Goal: Transaction & Acquisition: Purchase product/service

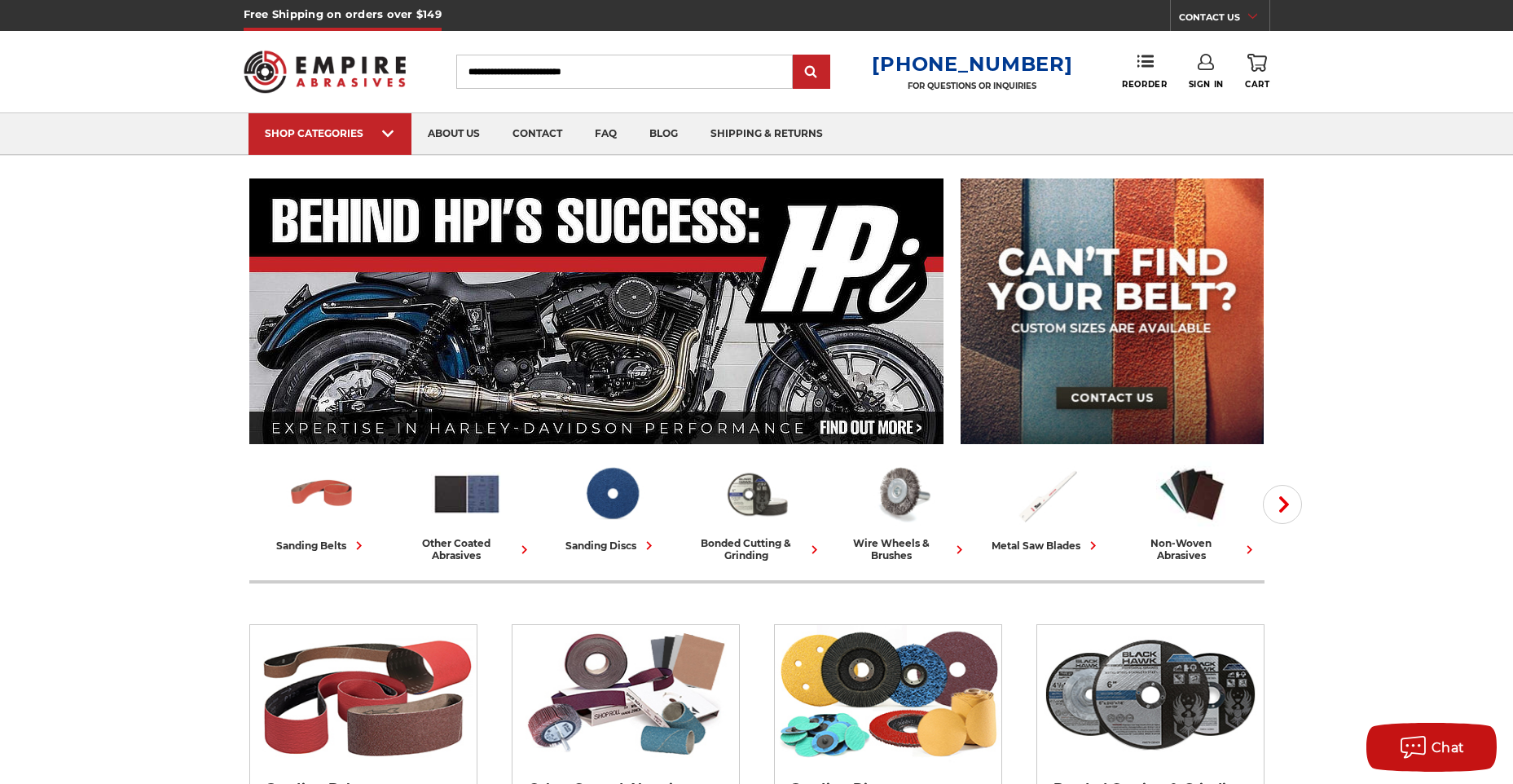
type input "**********"
click at [1203, 64] on icon at bounding box center [1206, 62] width 16 height 16
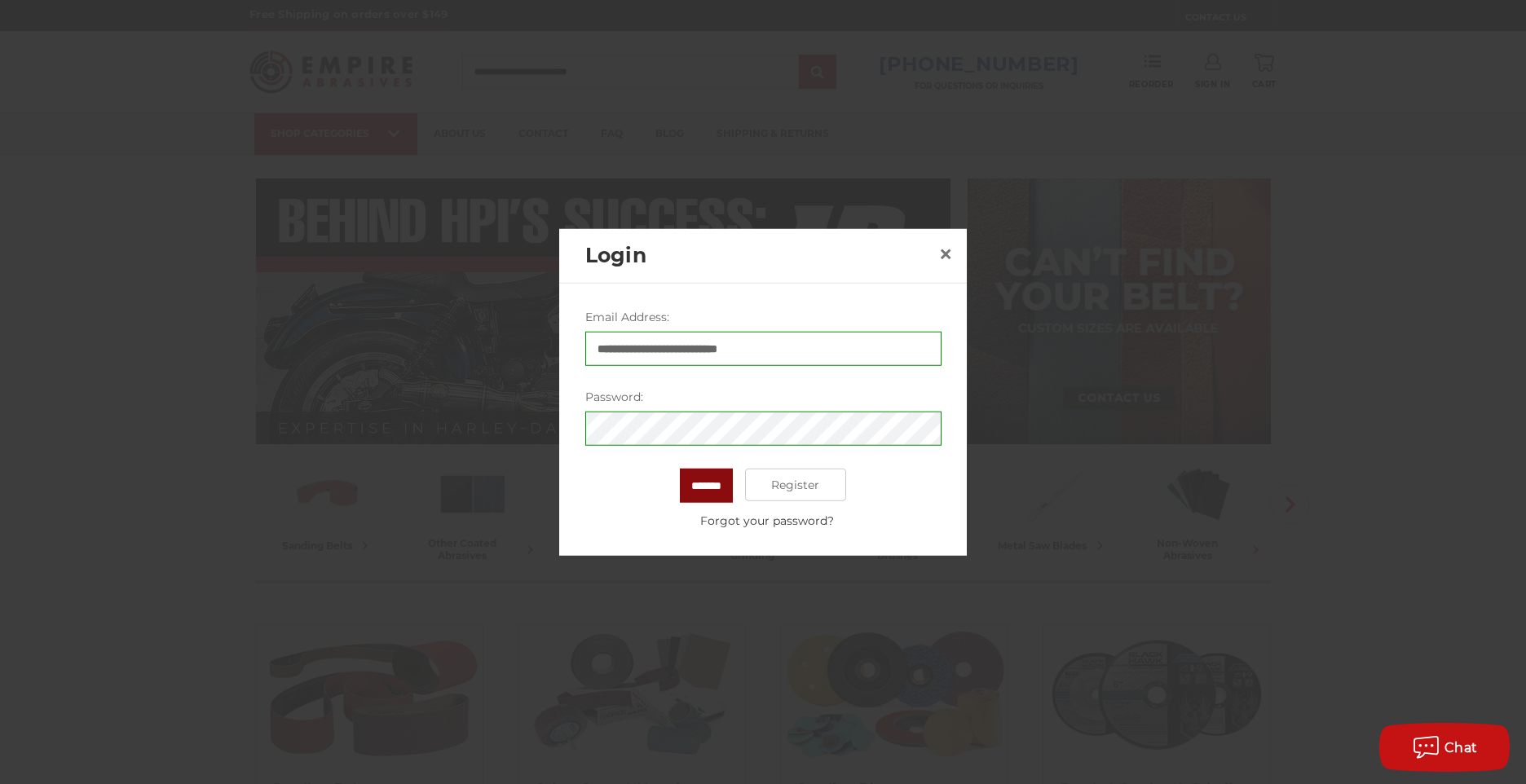
click at [701, 481] on input "*******" at bounding box center [706, 485] width 53 height 34
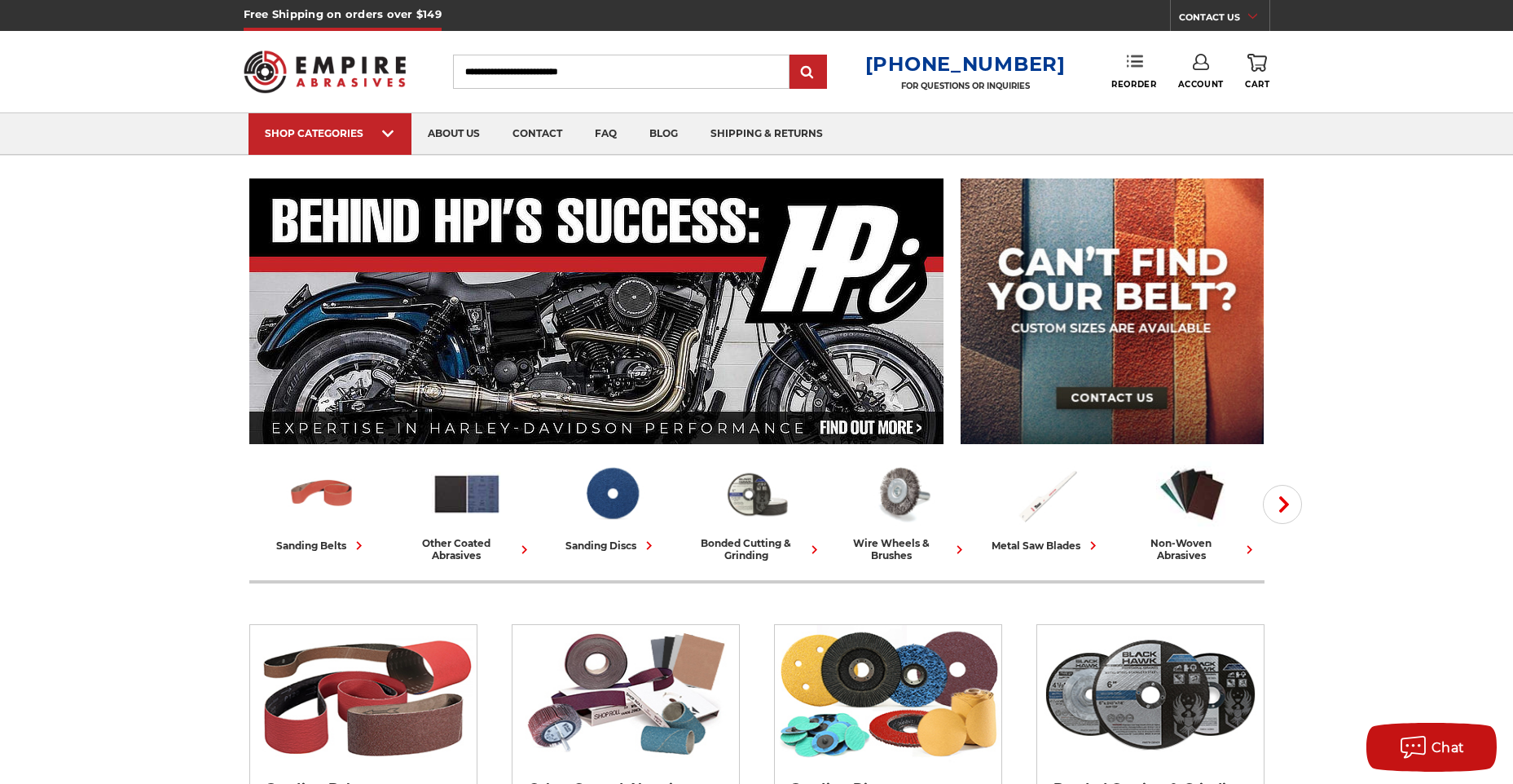
click at [1127, 62] on use at bounding box center [1135, 61] width 16 height 12
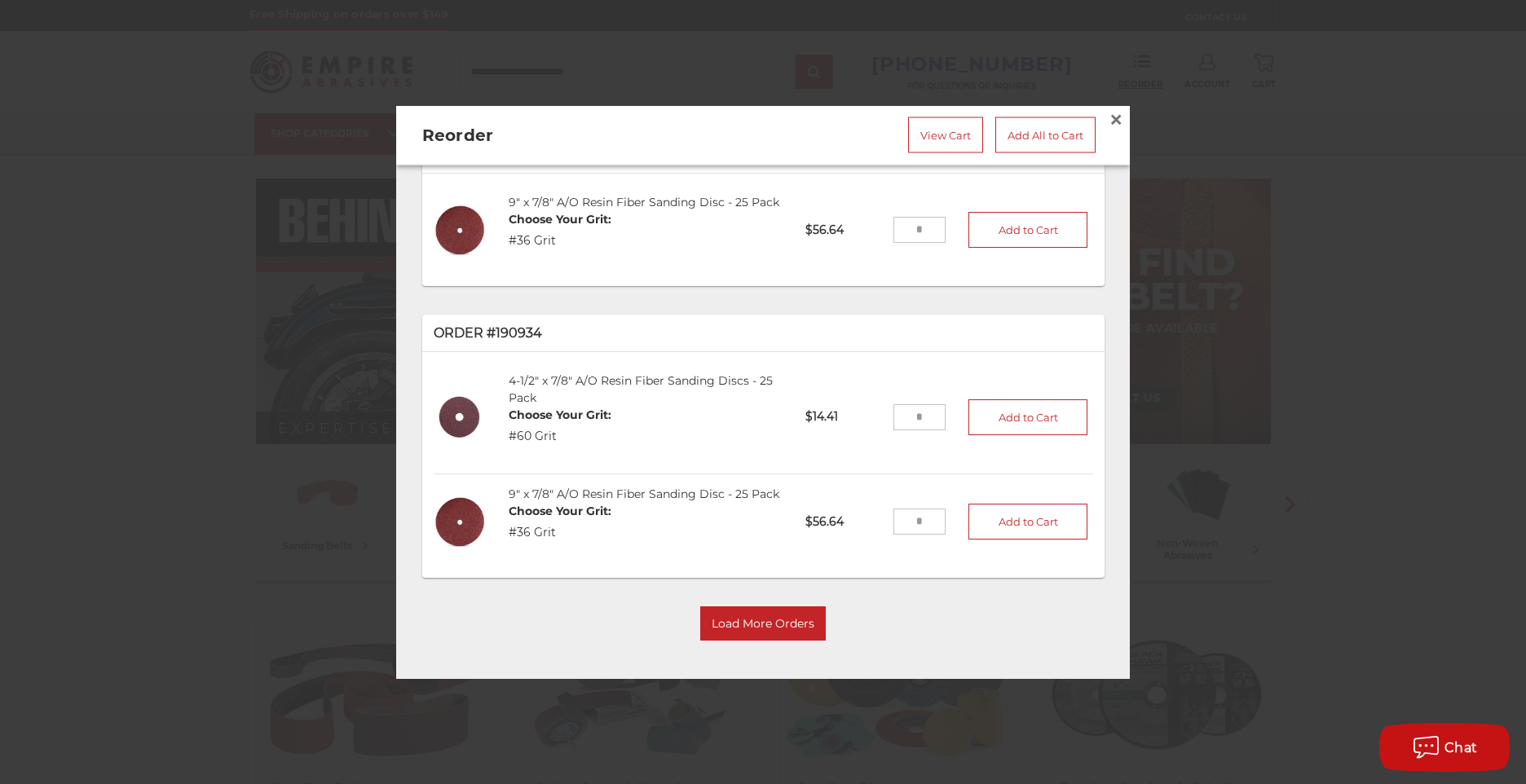
scroll to position [244, 0]
drag, startPoint x: 912, startPoint y: 435, endPoint x: 870, endPoint y: 433, distance: 42.0
click at [870, 433] on li "4-1/2" x 7/8" A/O Resin Fiber Sanding Discs - 25 Pack Choose Your Grit: #60 Gri…" at bounding box center [763, 417] width 660 height 113
click at [870, 433] on p "$14.41" at bounding box center [843, 417] width 99 height 40
click at [895, 430] on input "tel" at bounding box center [919, 417] width 53 height 26
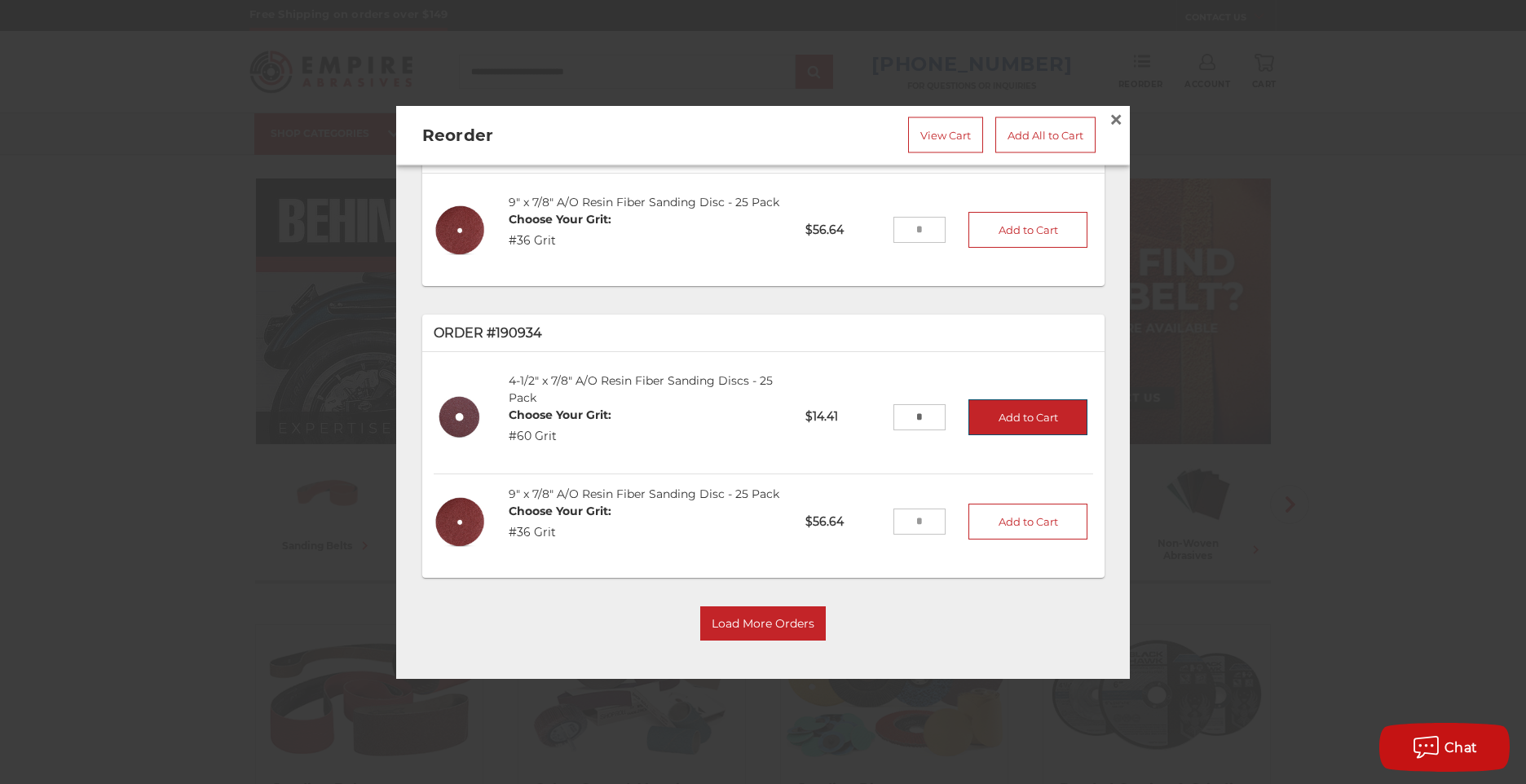
type input "*"
click at [1023, 435] on button "Add to Cart" at bounding box center [1028, 417] width 119 height 36
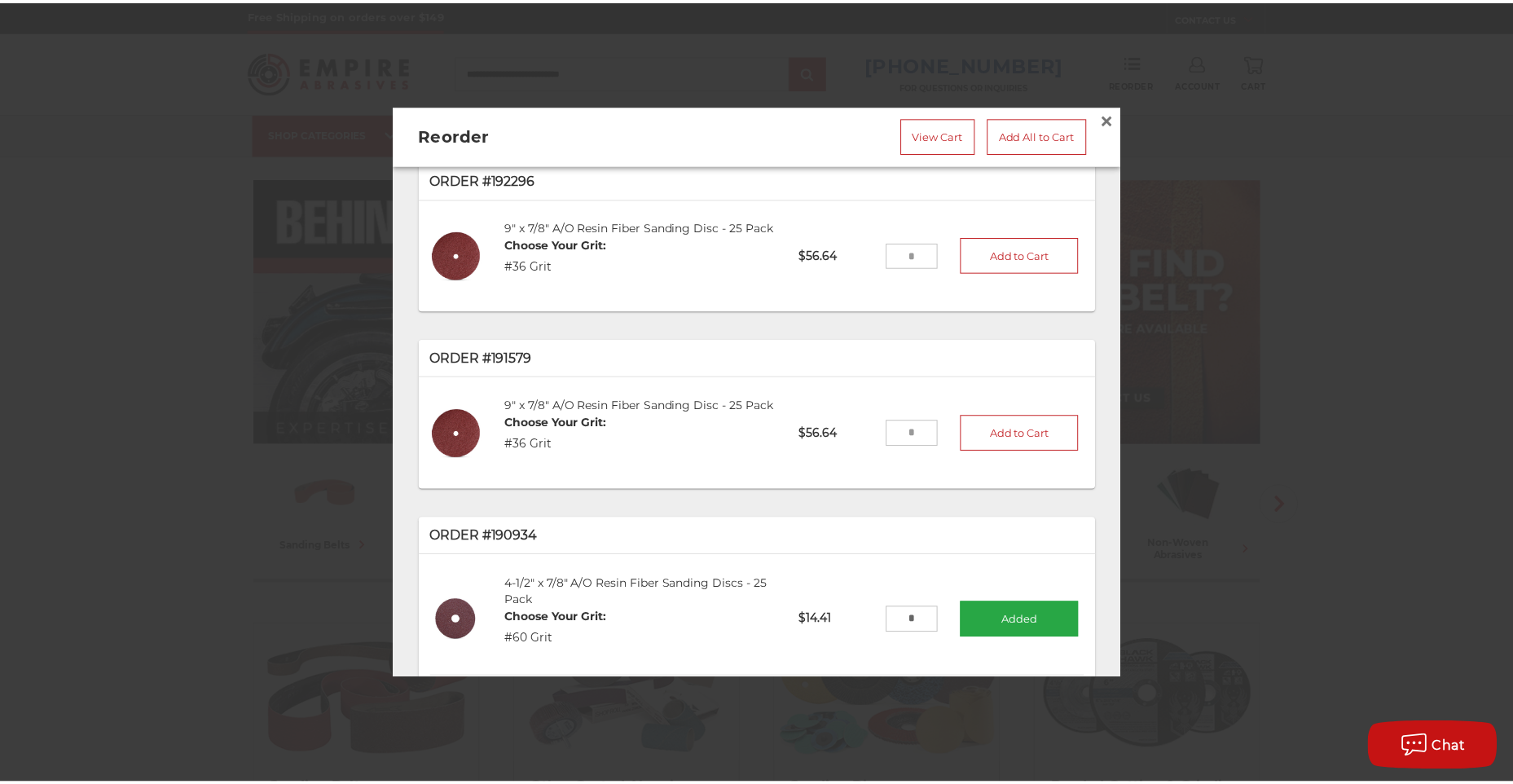
scroll to position [0, 0]
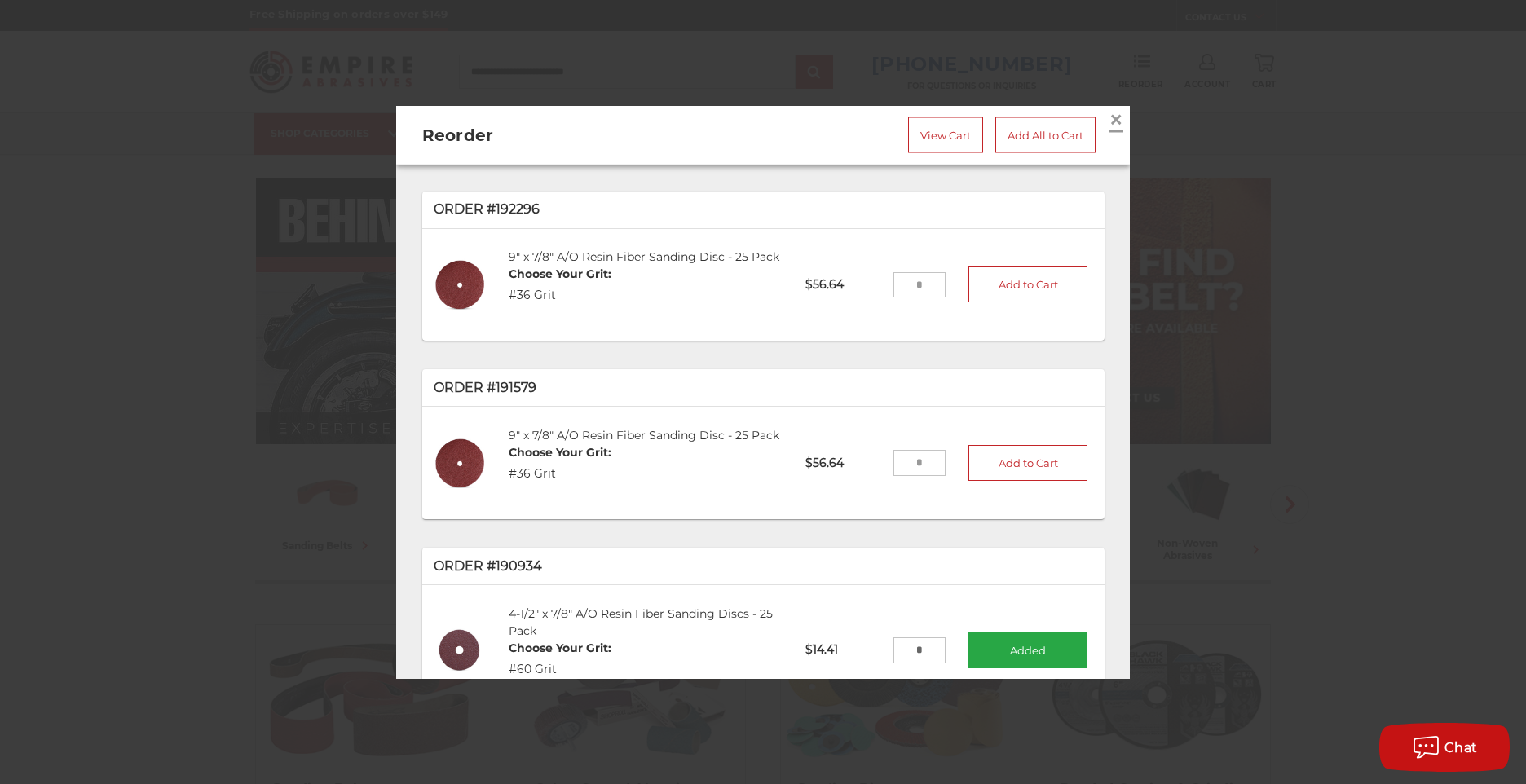
click at [1109, 111] on span "×" at bounding box center [1116, 119] width 14 height 32
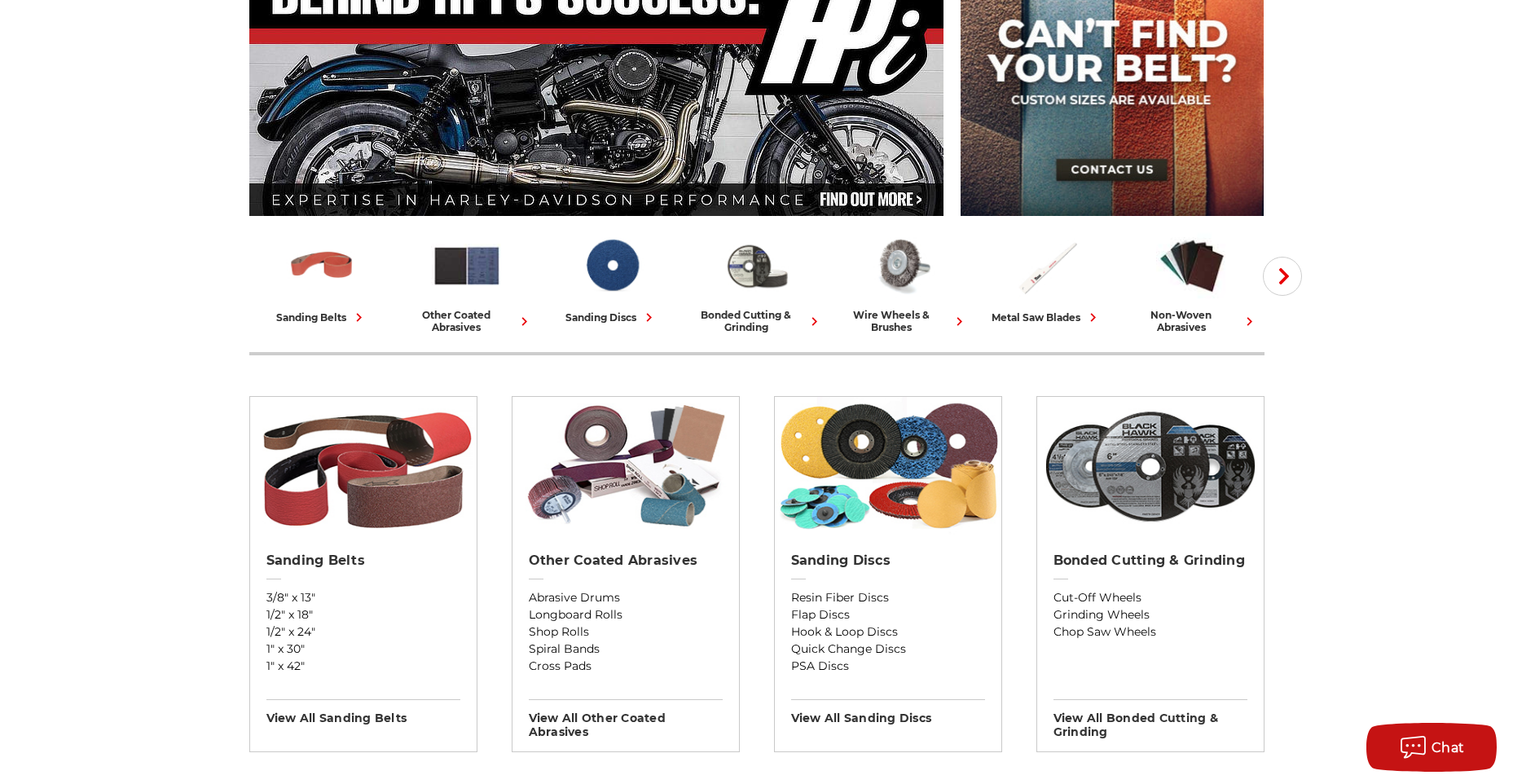
scroll to position [244, 0]
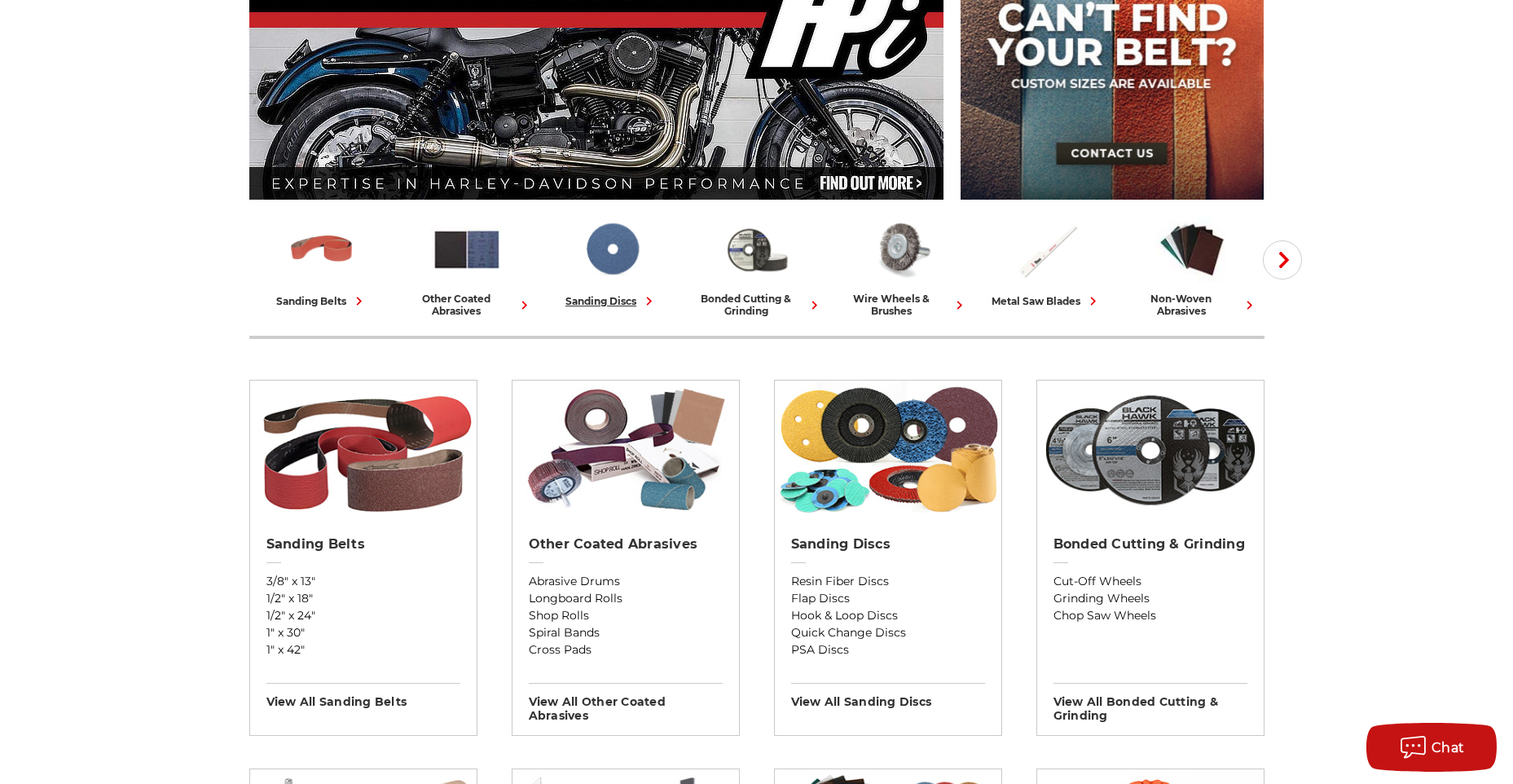
click at [607, 255] on img at bounding box center [612, 249] width 71 height 70
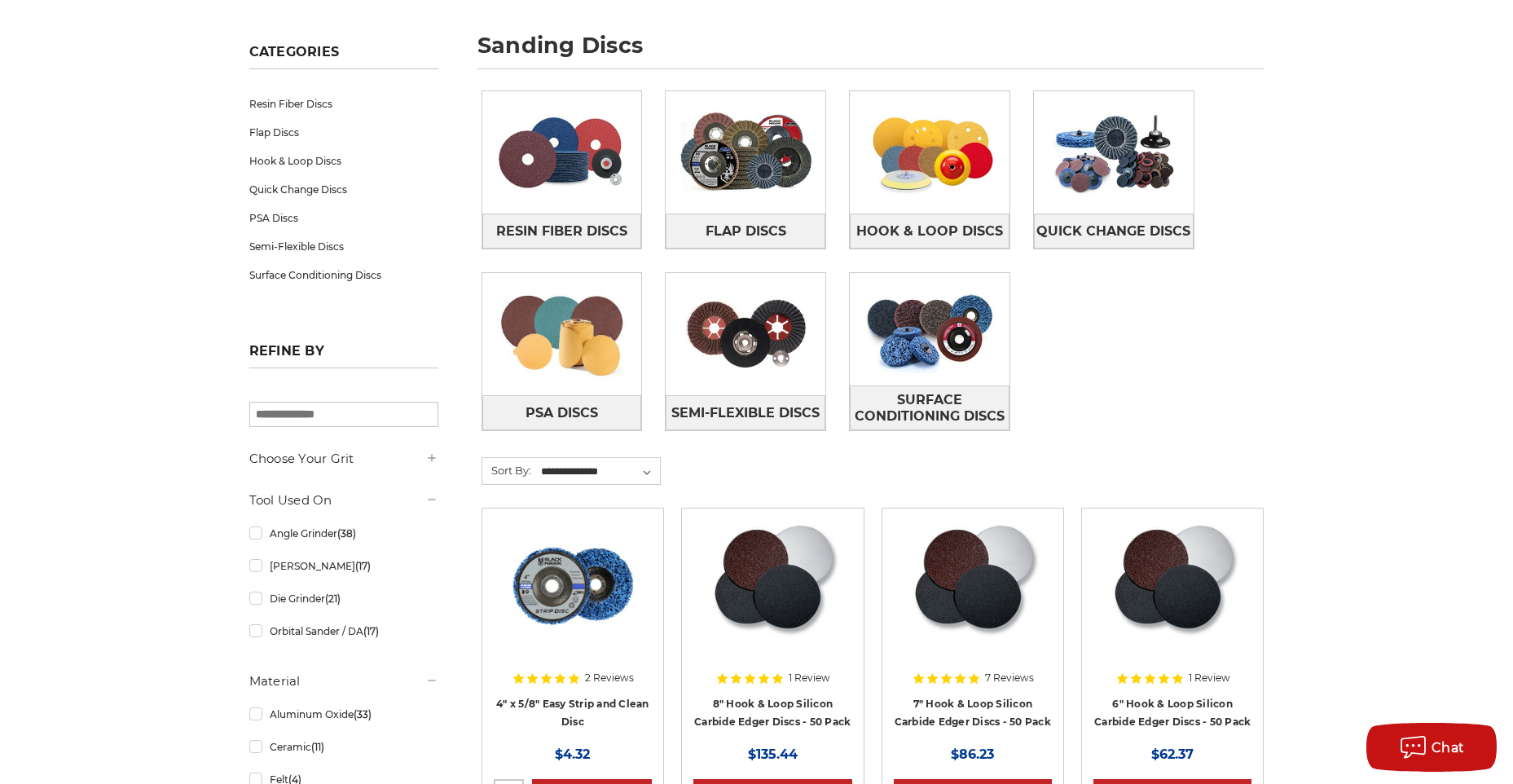
scroll to position [244, 0]
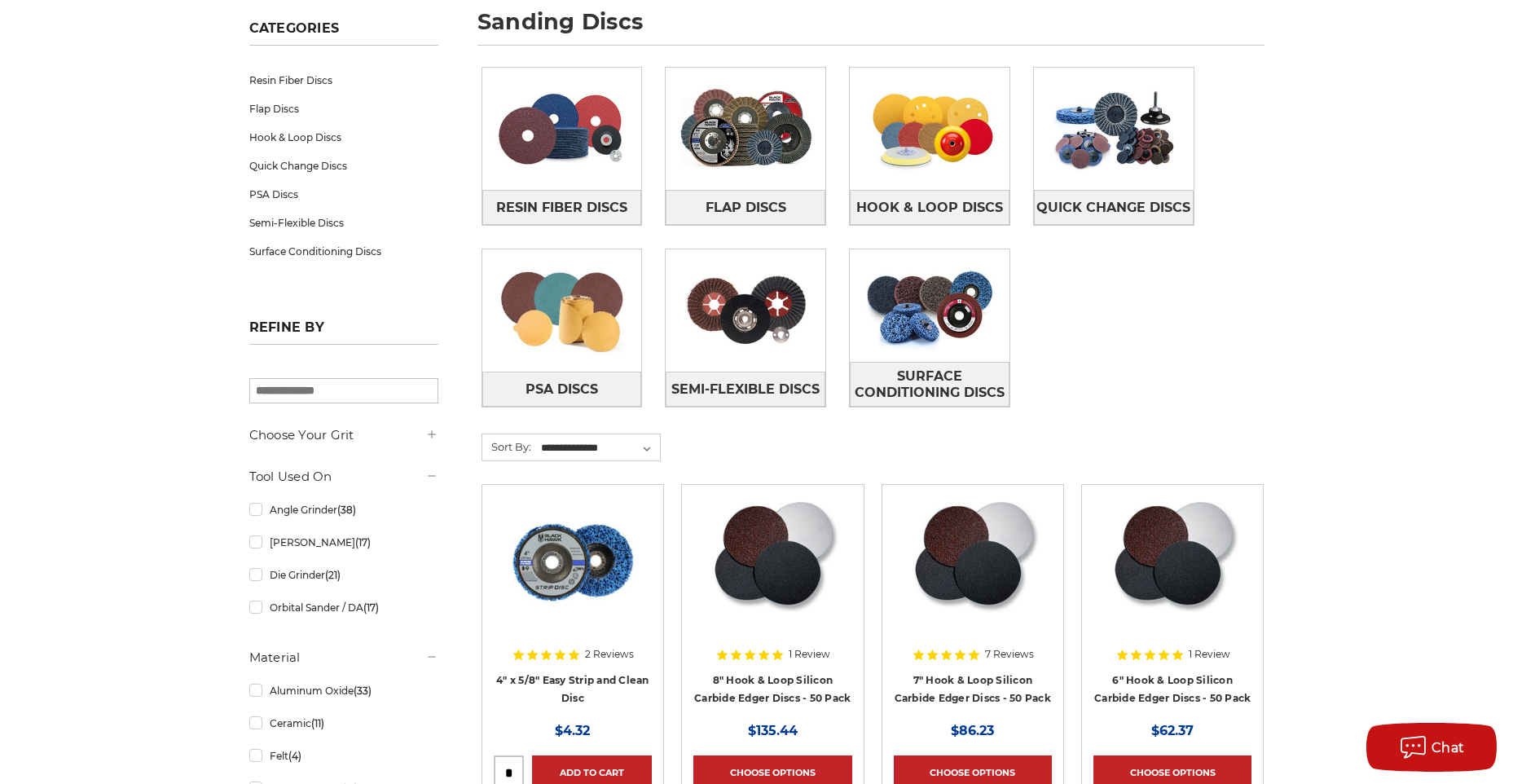
click at [431, 432] on icon at bounding box center [433, 434] width 14 height 14
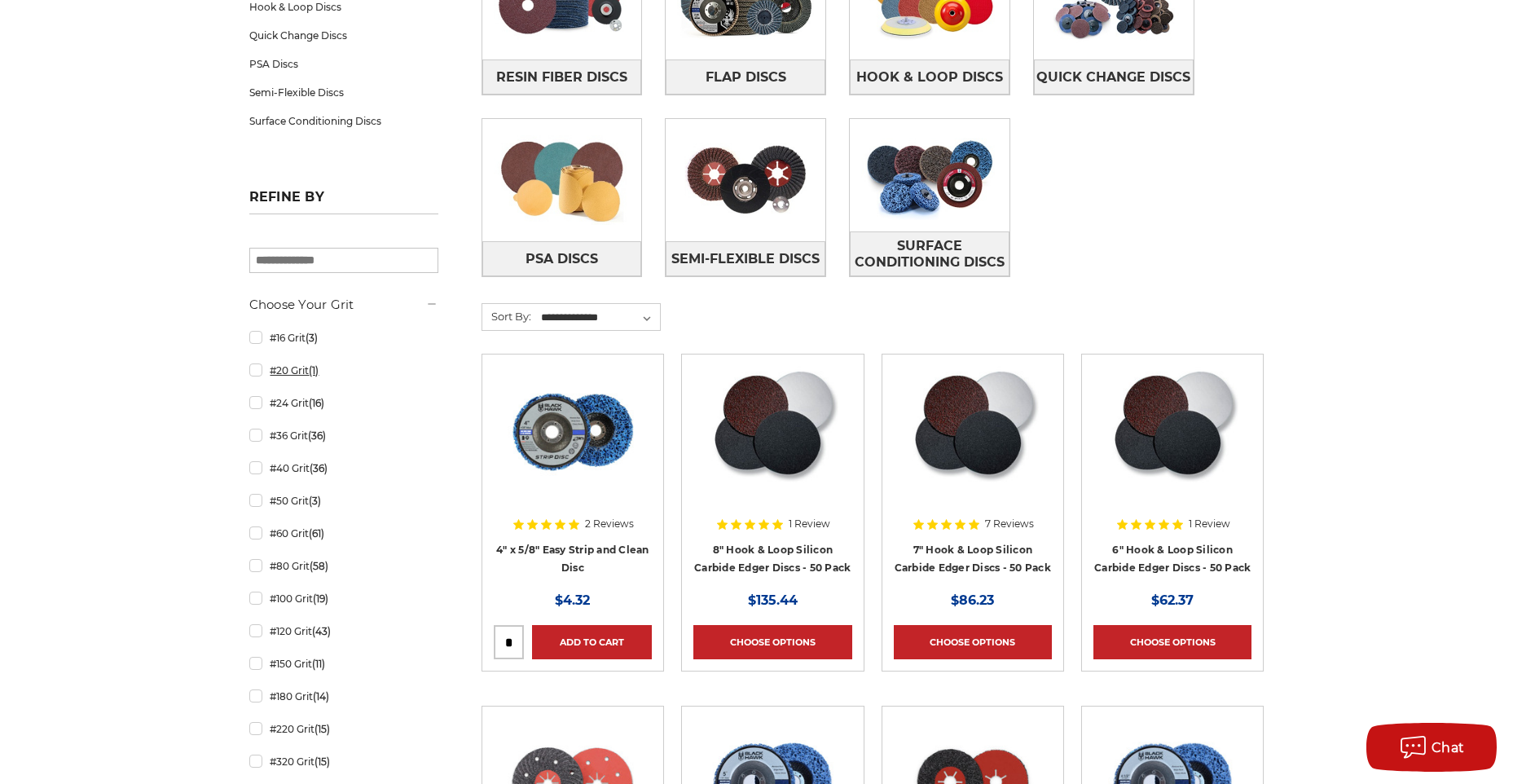
scroll to position [407, 0]
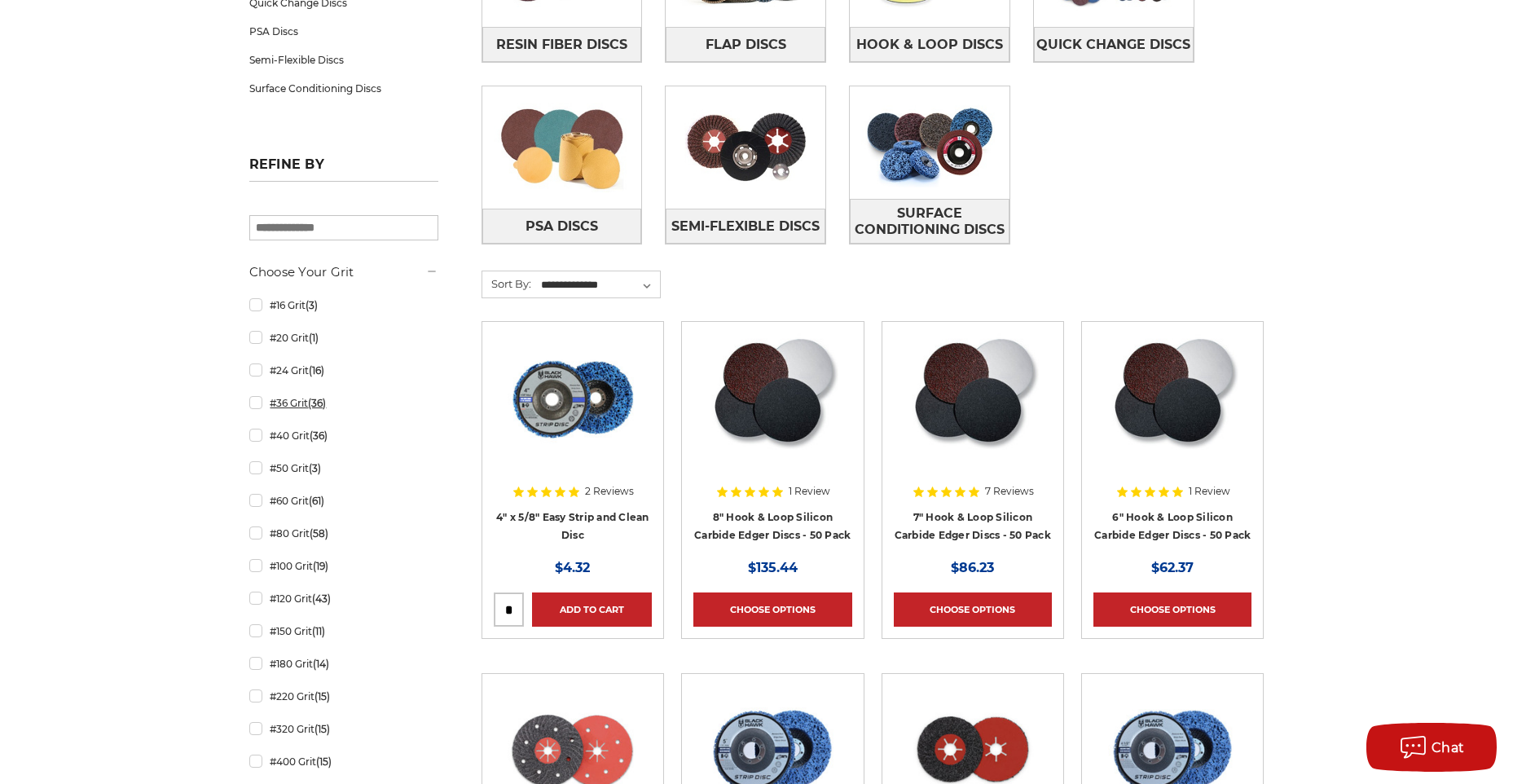
click at [257, 404] on link "#36 Grit (36)" at bounding box center [344, 404] width 189 height 29
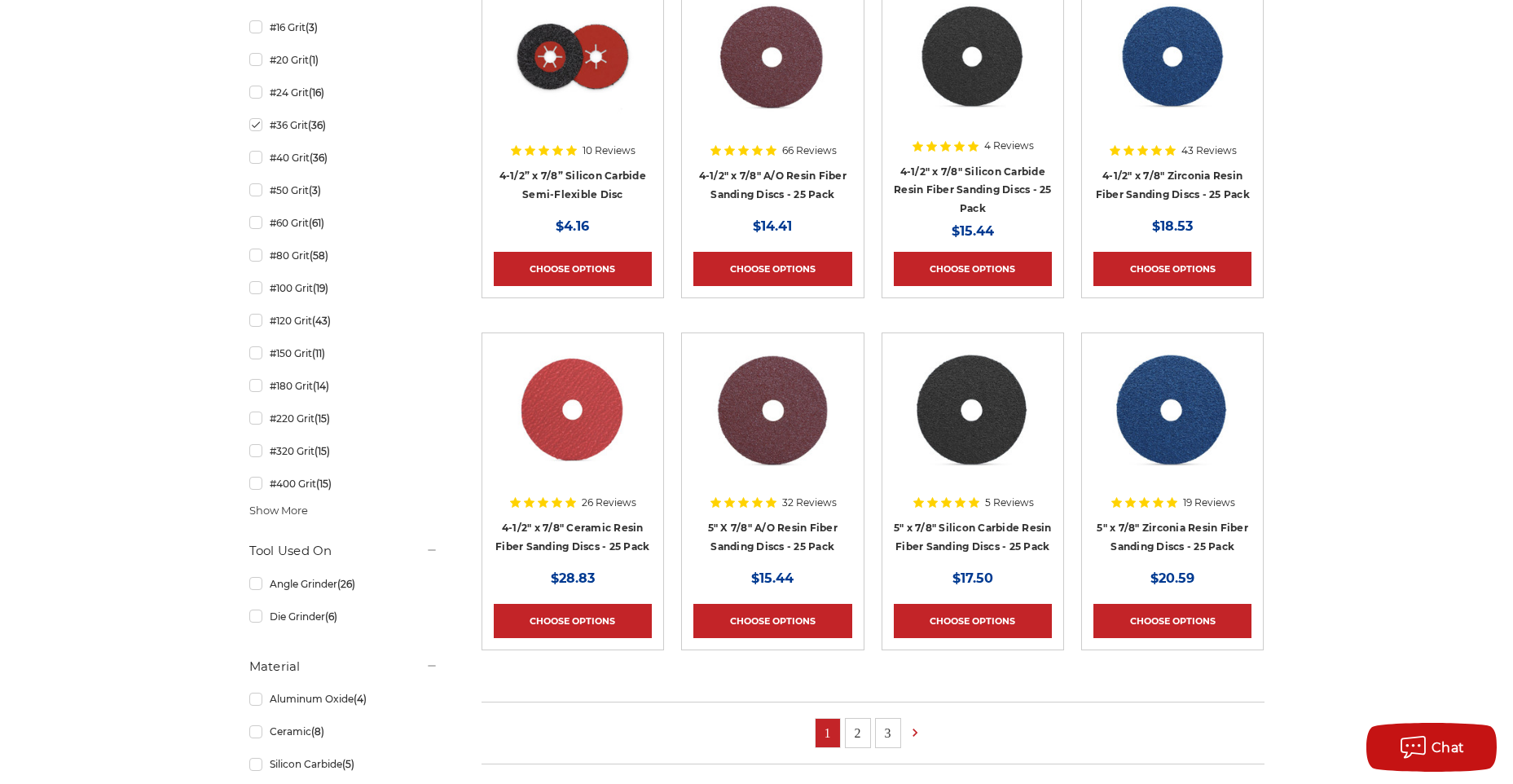
scroll to position [815, 0]
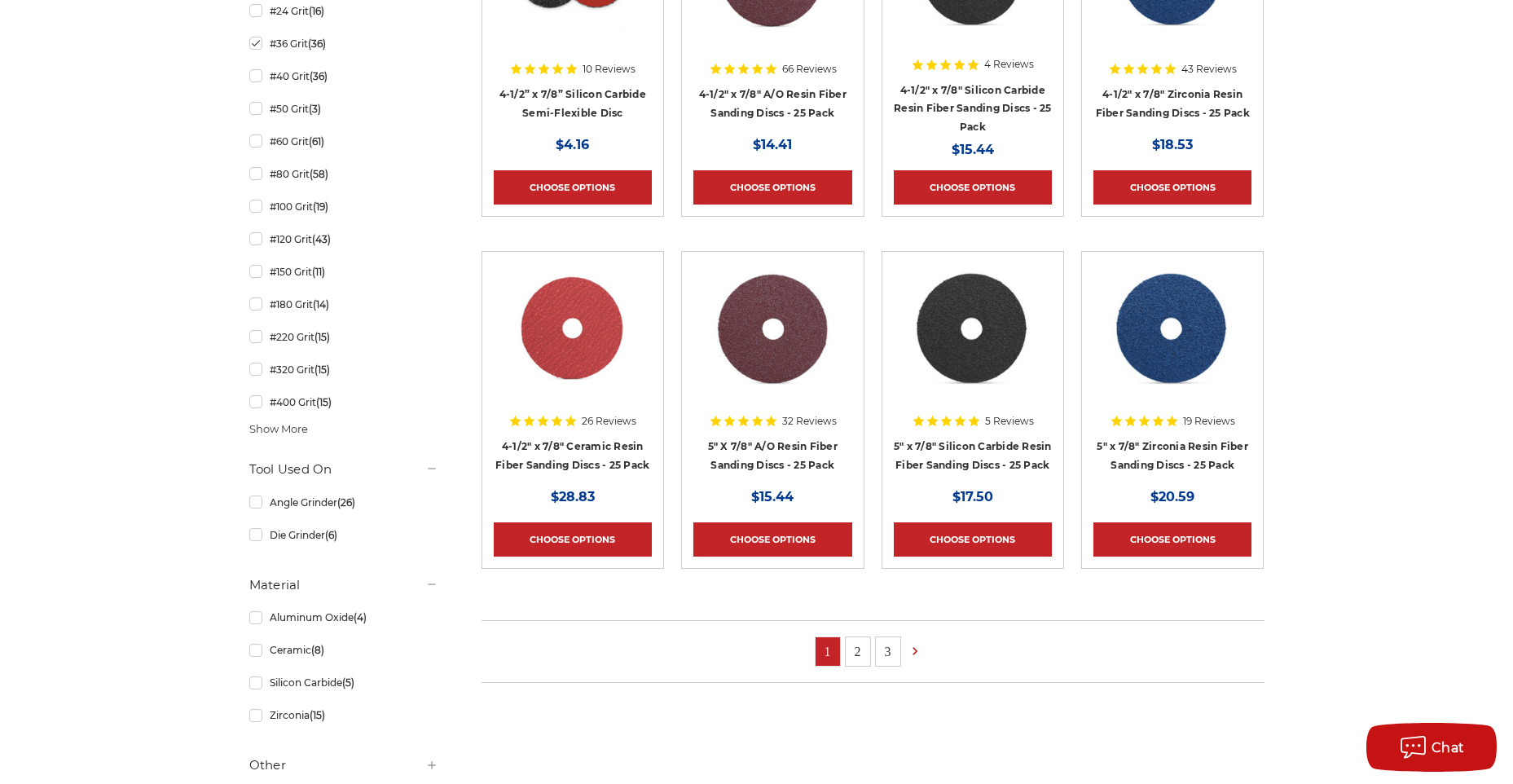
click at [855, 644] on link "2" at bounding box center [857, 652] width 24 height 29
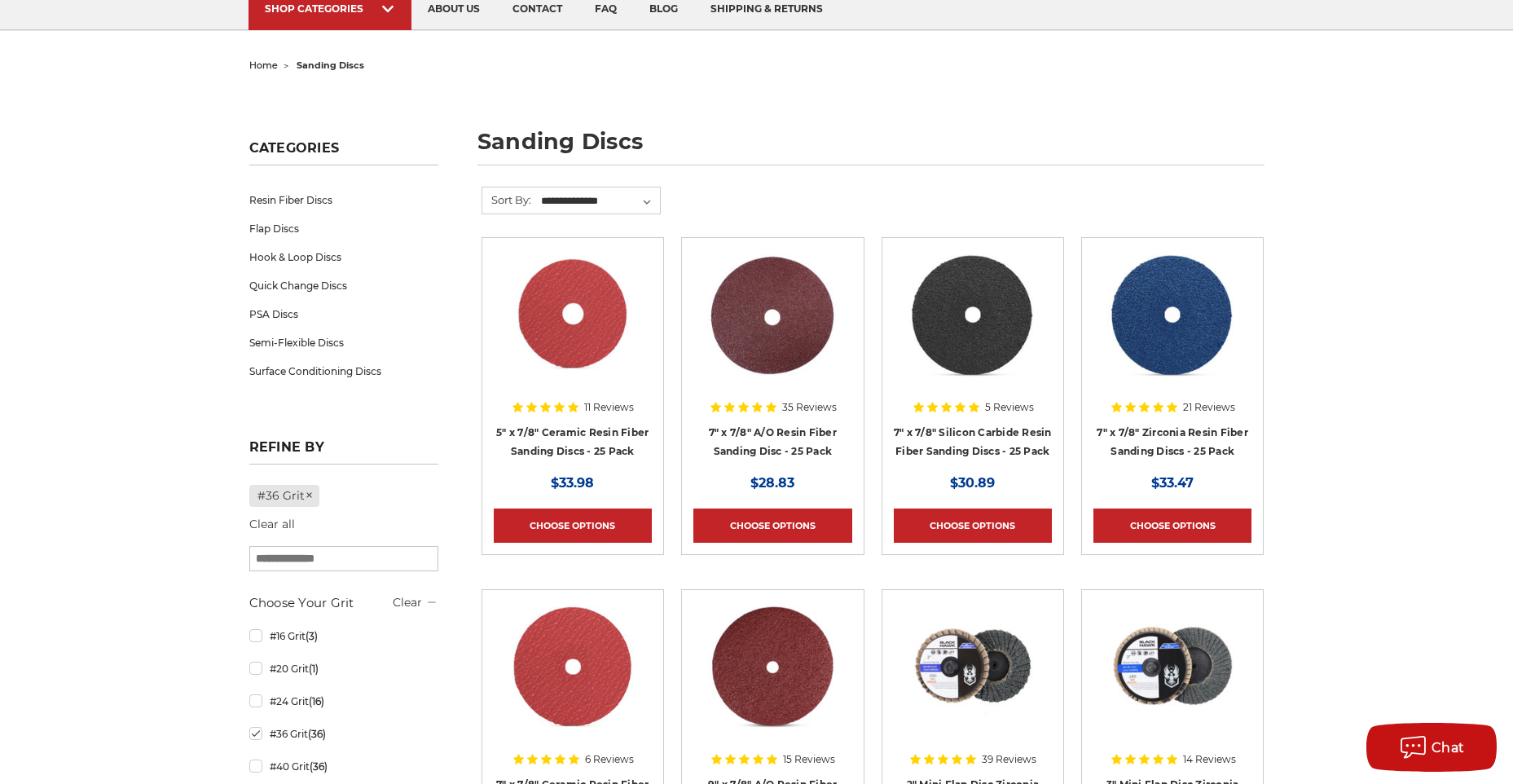
scroll to position [163, 0]
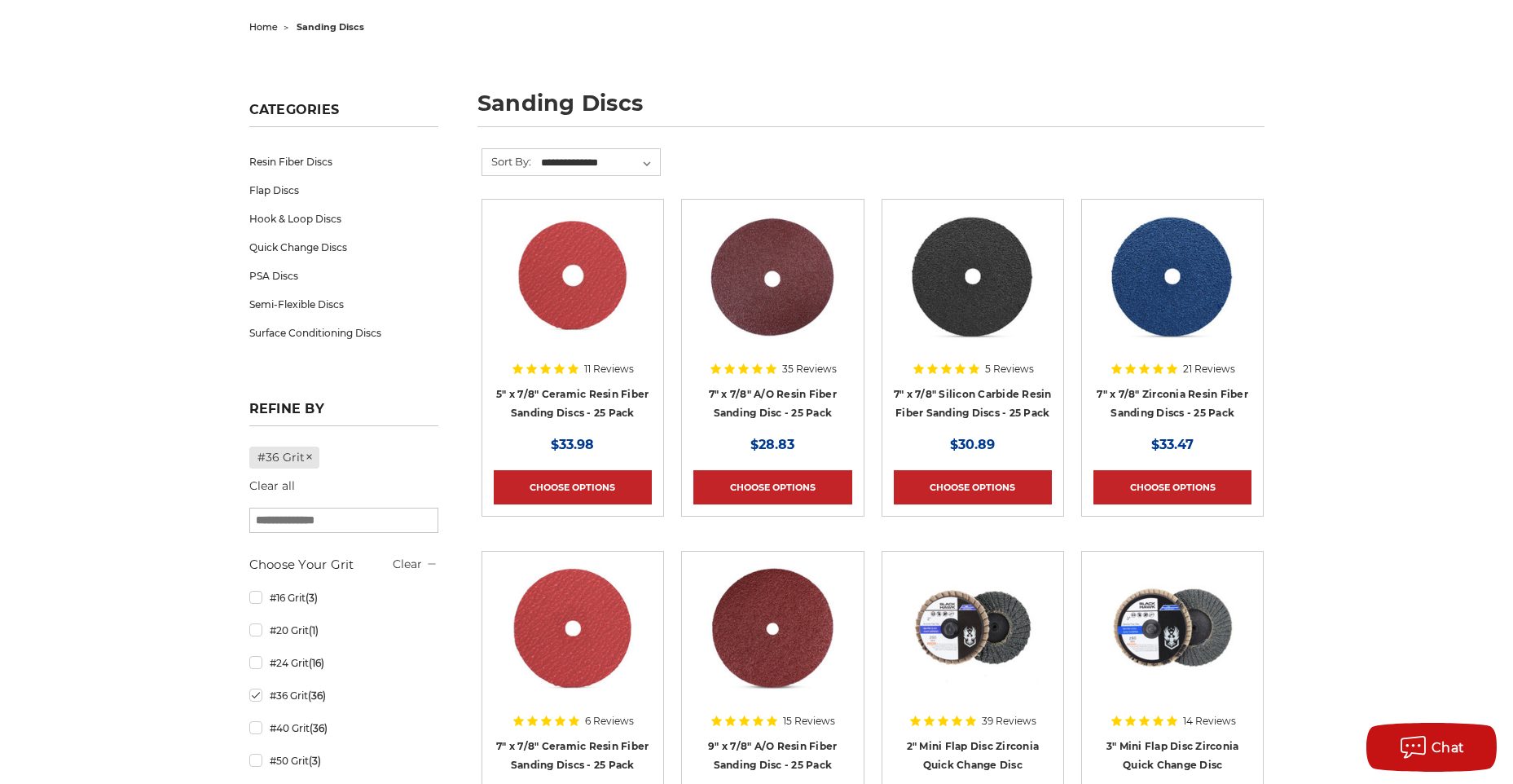
click at [802, 297] on img at bounding box center [772, 276] width 130 height 130
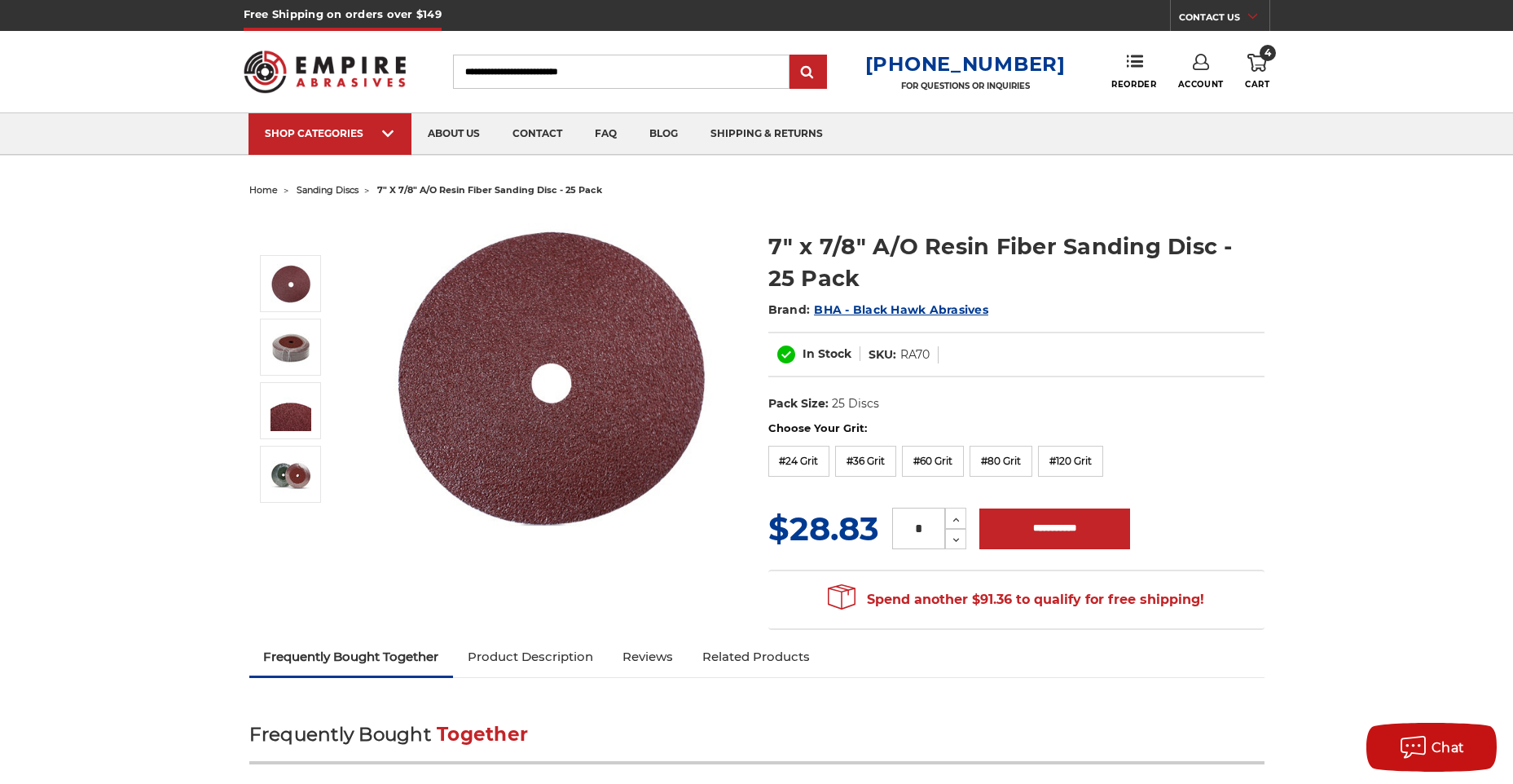
drag, startPoint x: 918, startPoint y: 530, endPoint x: 896, endPoint y: 529, distance: 22.0
click at [896, 529] on input "*" at bounding box center [918, 528] width 53 height 42
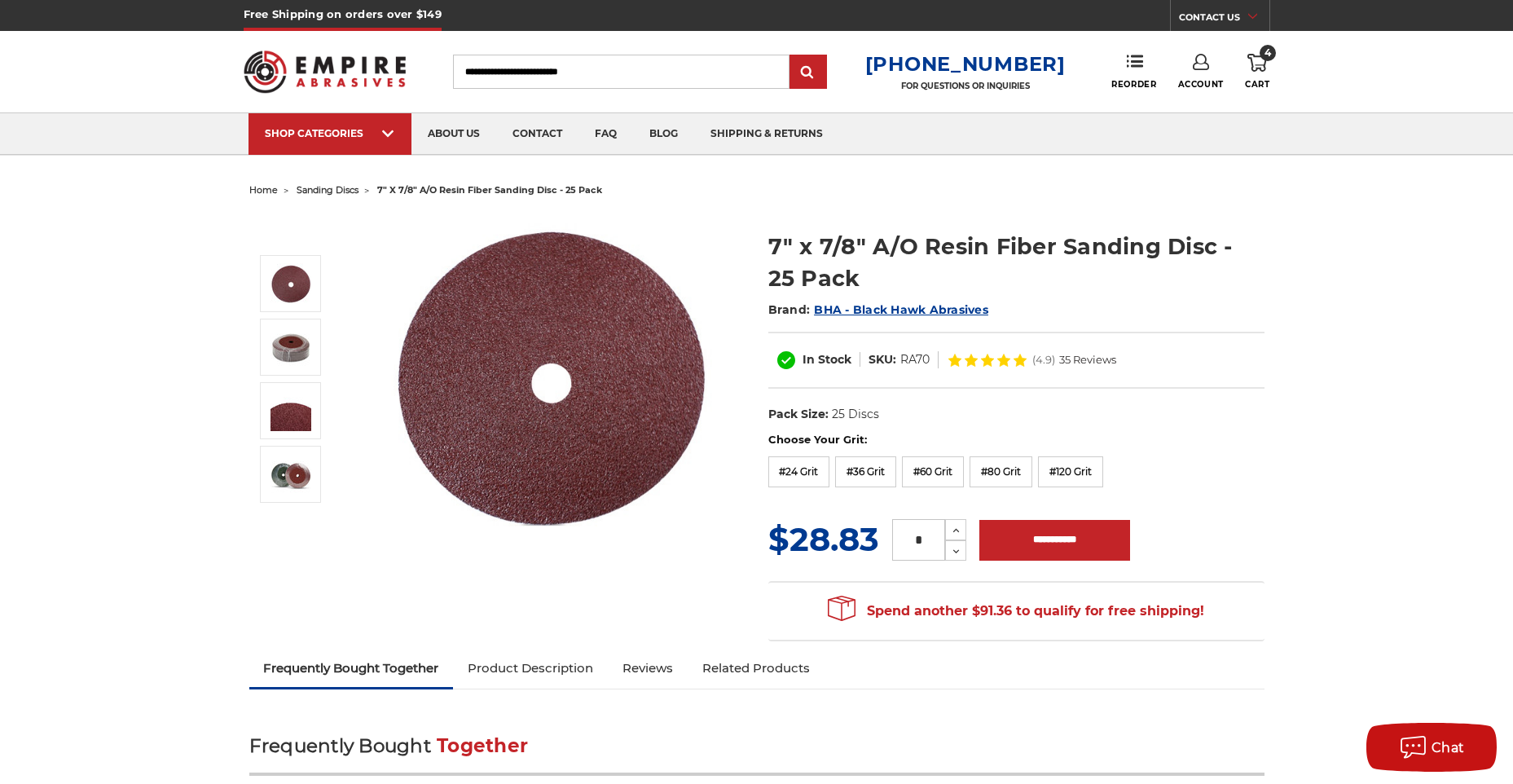
drag, startPoint x: 933, startPoint y: 536, endPoint x: 920, endPoint y: 541, distance: 13.9
click at [920, 541] on input "*" at bounding box center [918, 540] width 53 height 42
type input "*"
click at [1062, 537] on input "**********" at bounding box center [1054, 540] width 151 height 41
click at [882, 474] on label "#36 Grit" at bounding box center [865, 472] width 61 height 31
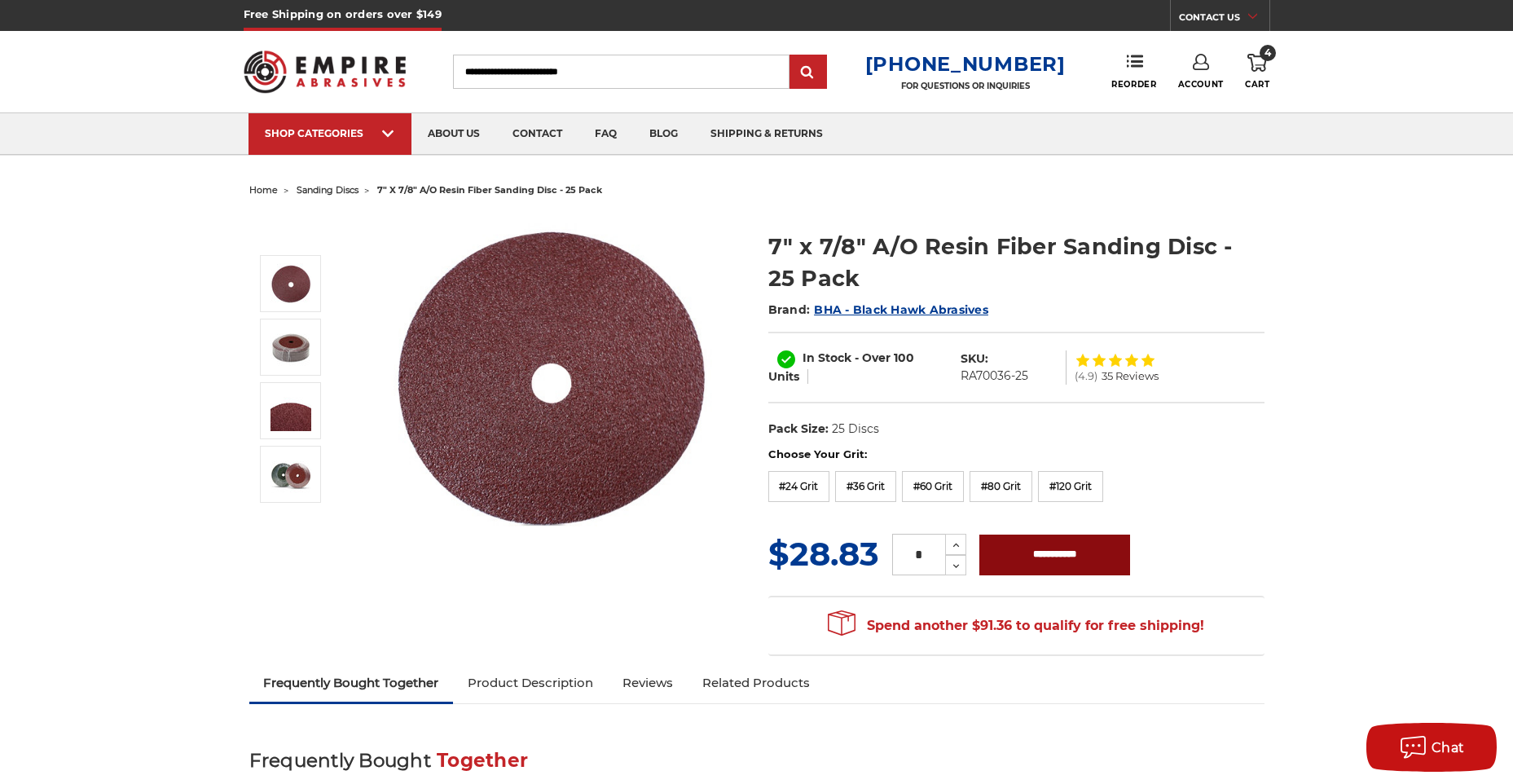
click at [1038, 538] on input "**********" at bounding box center [1054, 555] width 151 height 41
type input "**********"
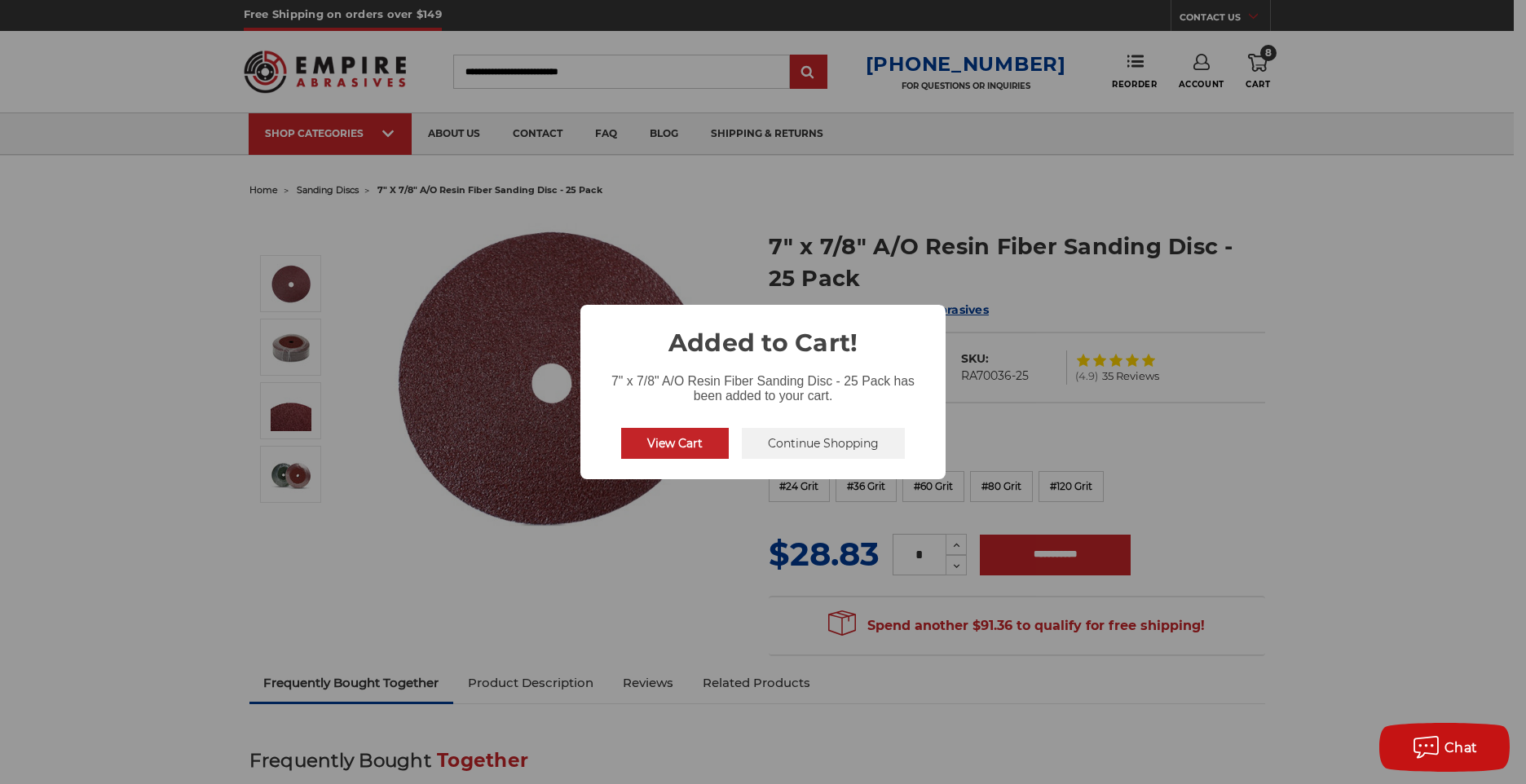
click at [844, 436] on button "Continue Shopping" at bounding box center [823, 443] width 163 height 31
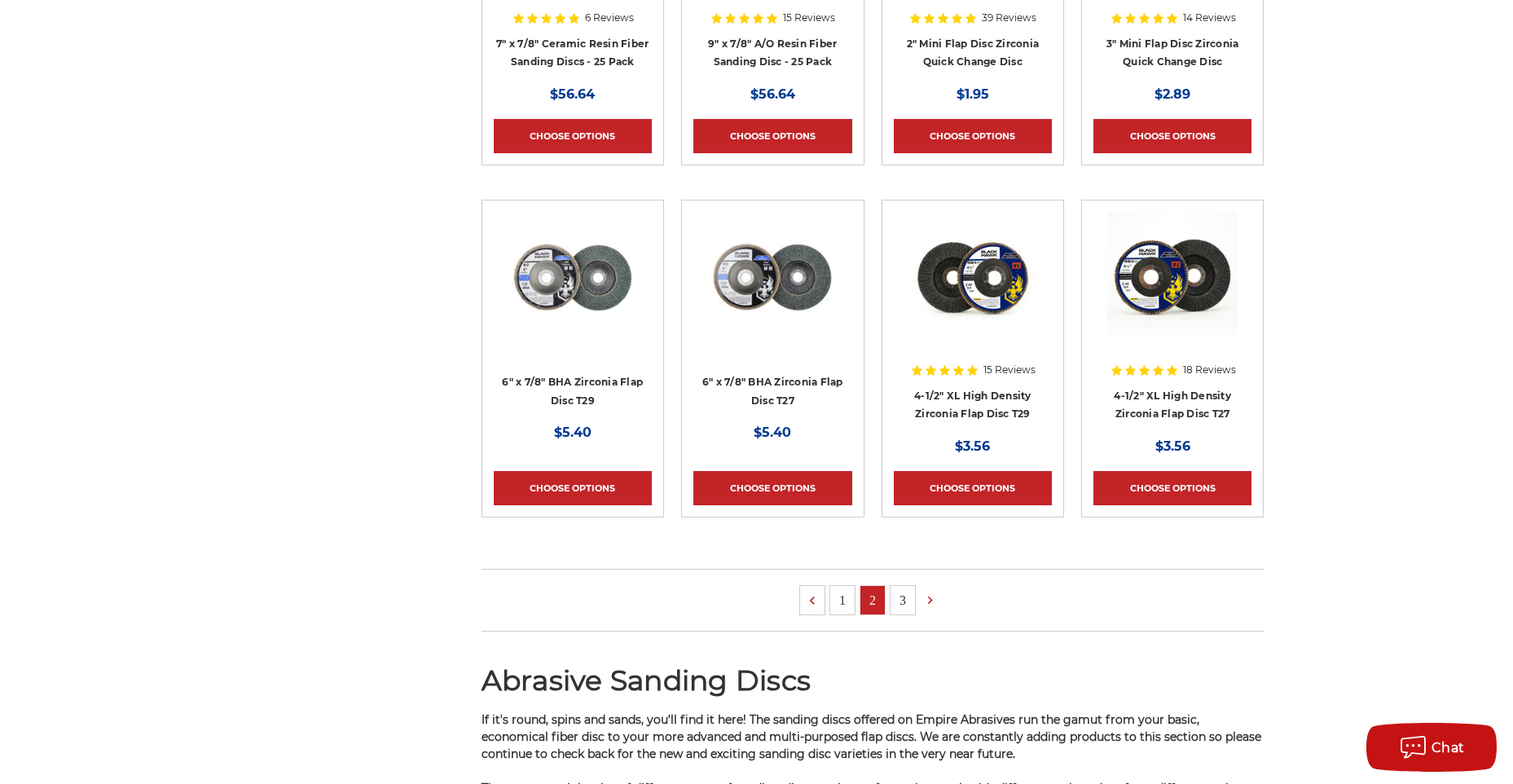
scroll to position [1549, 0]
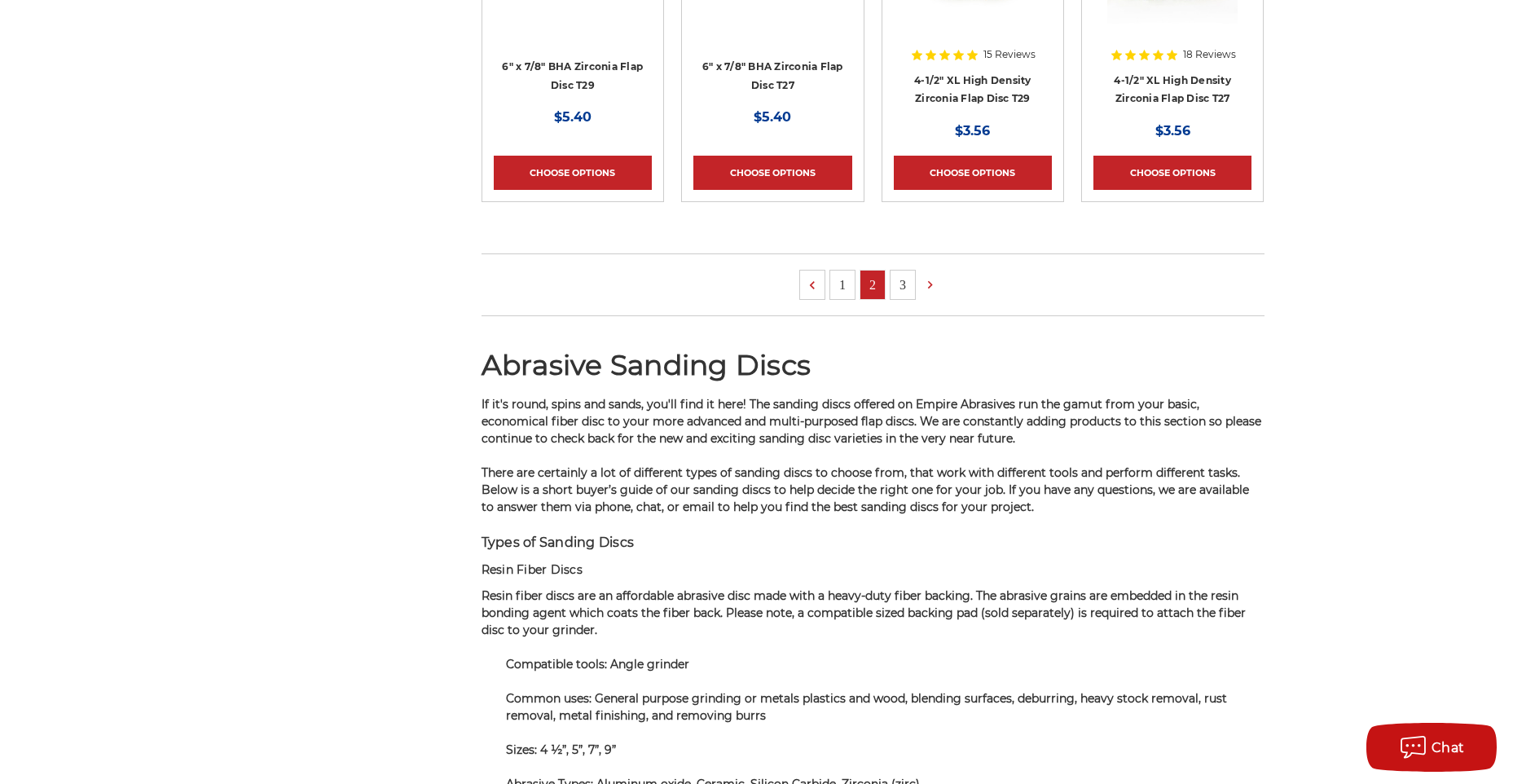
click at [840, 283] on link "1" at bounding box center [842, 285] width 24 height 29
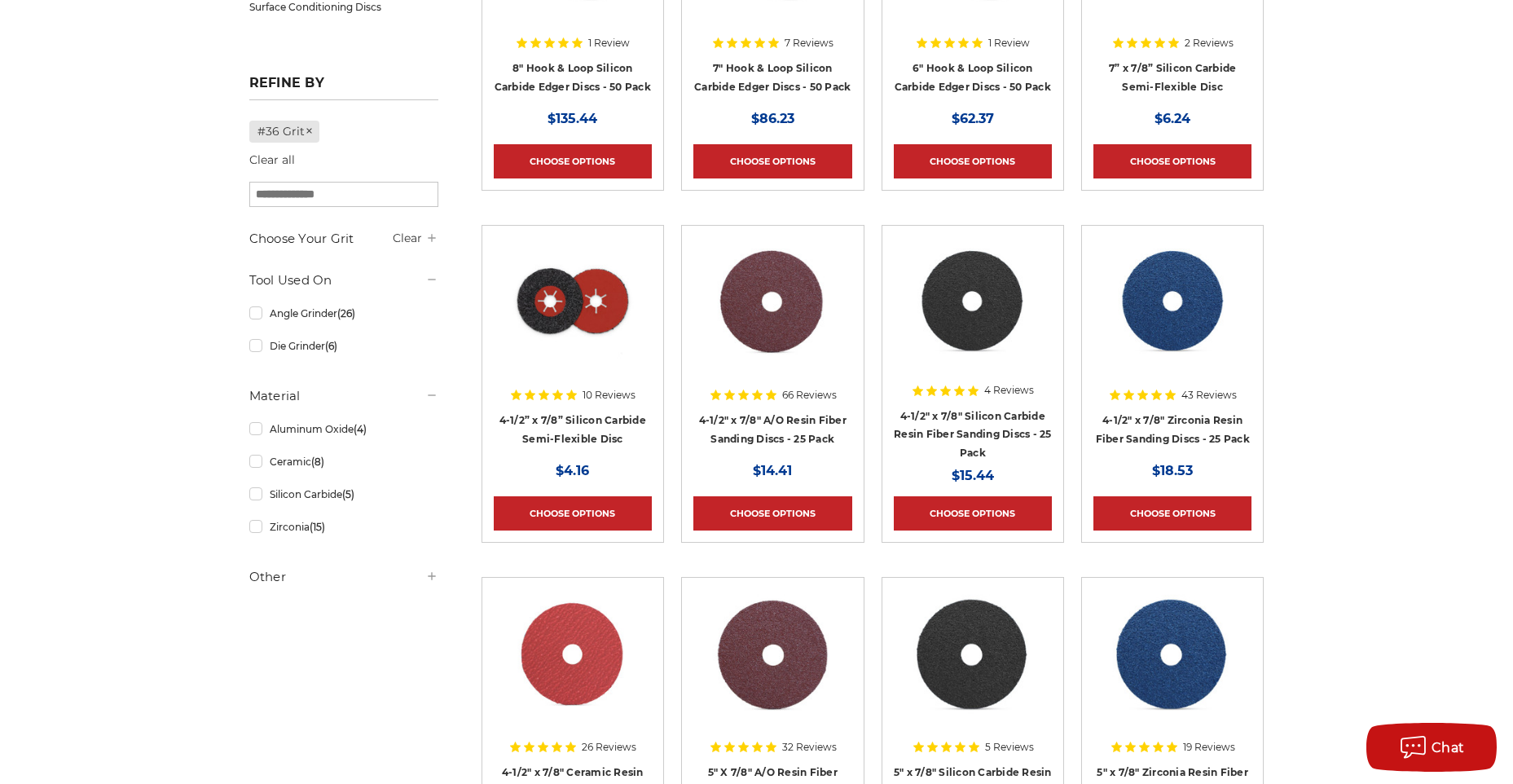
scroll to position [571, 0]
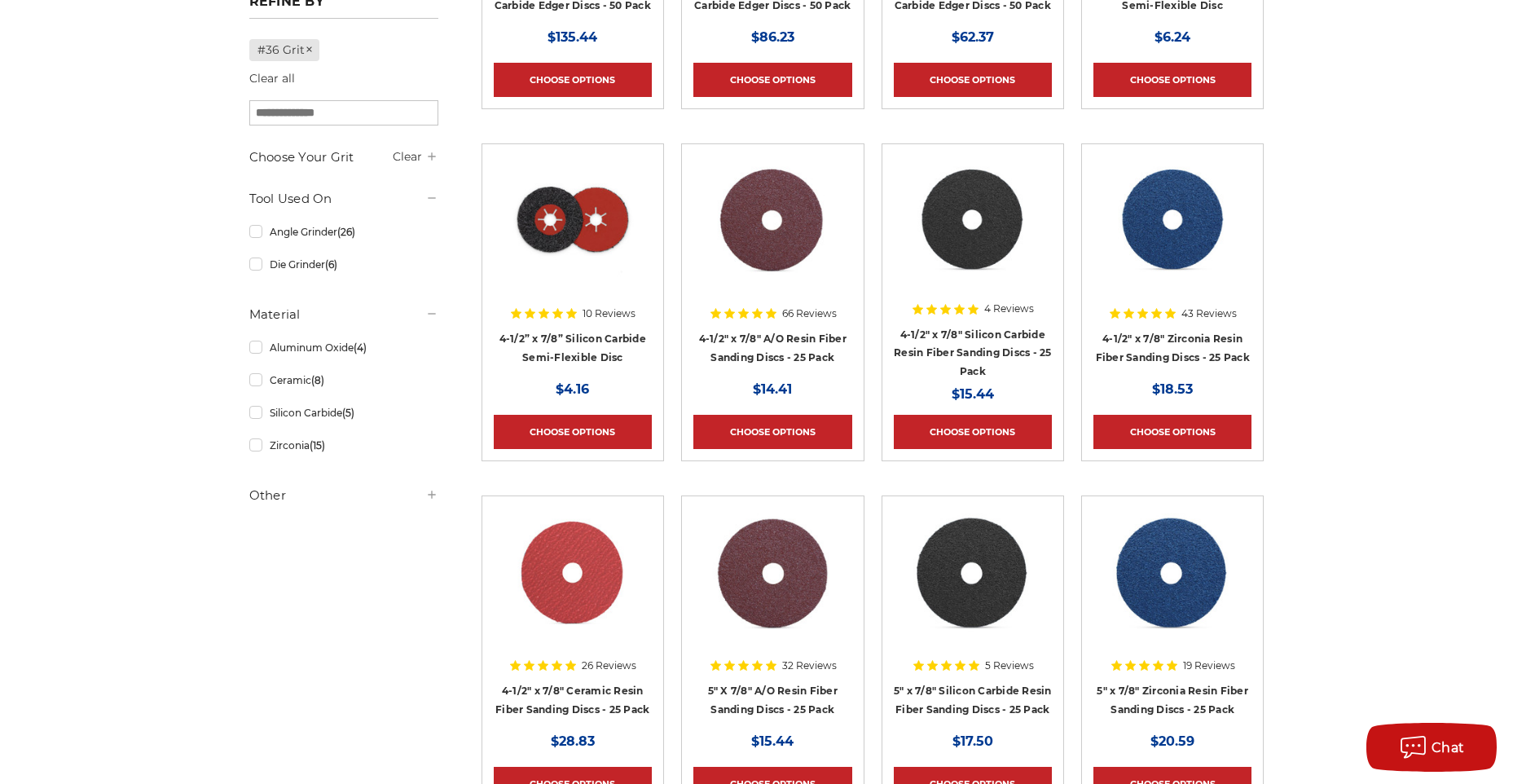
click at [784, 232] on img at bounding box center [773, 220] width 133 height 130
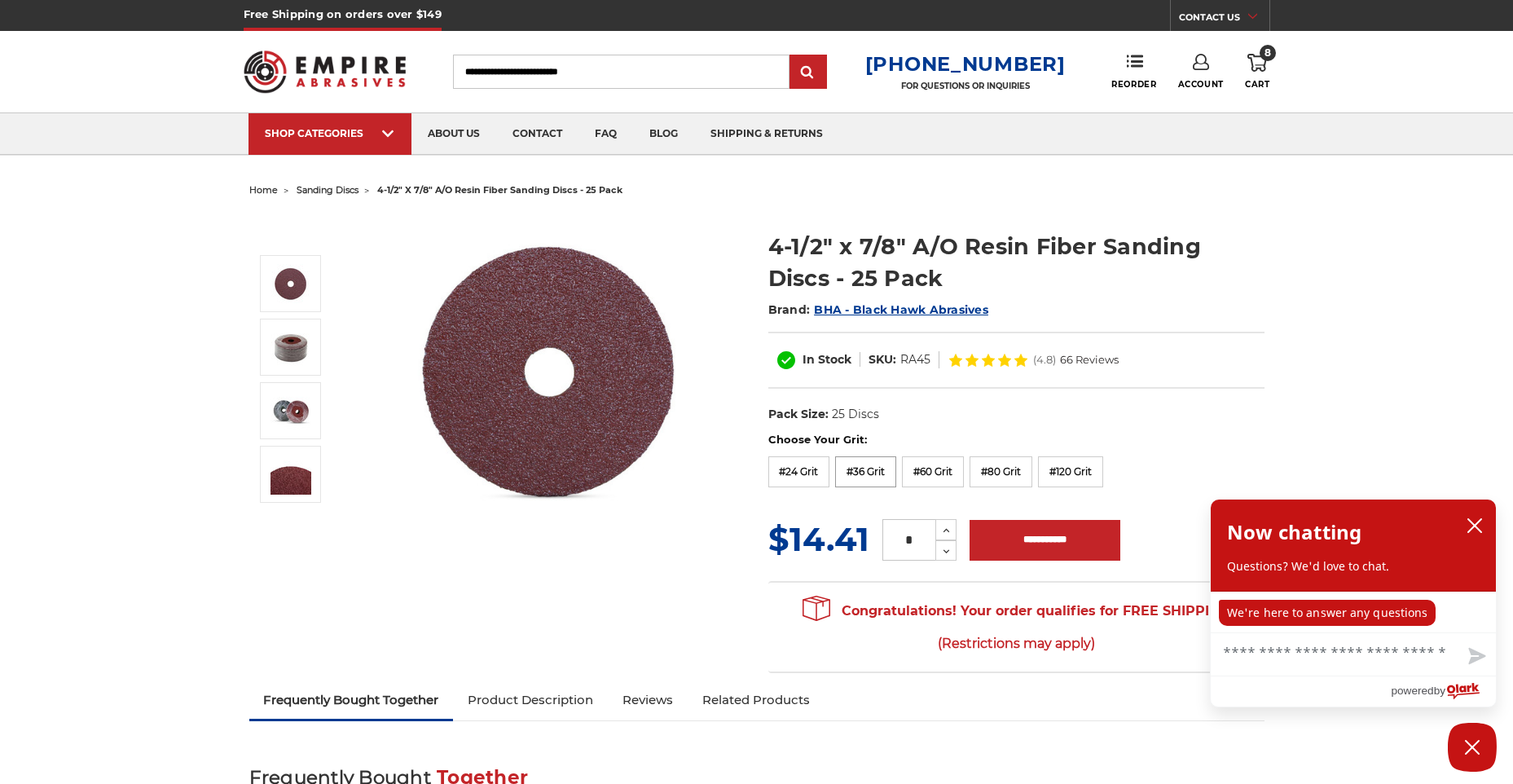
click at [869, 476] on label "#36 Grit" at bounding box center [865, 472] width 61 height 31
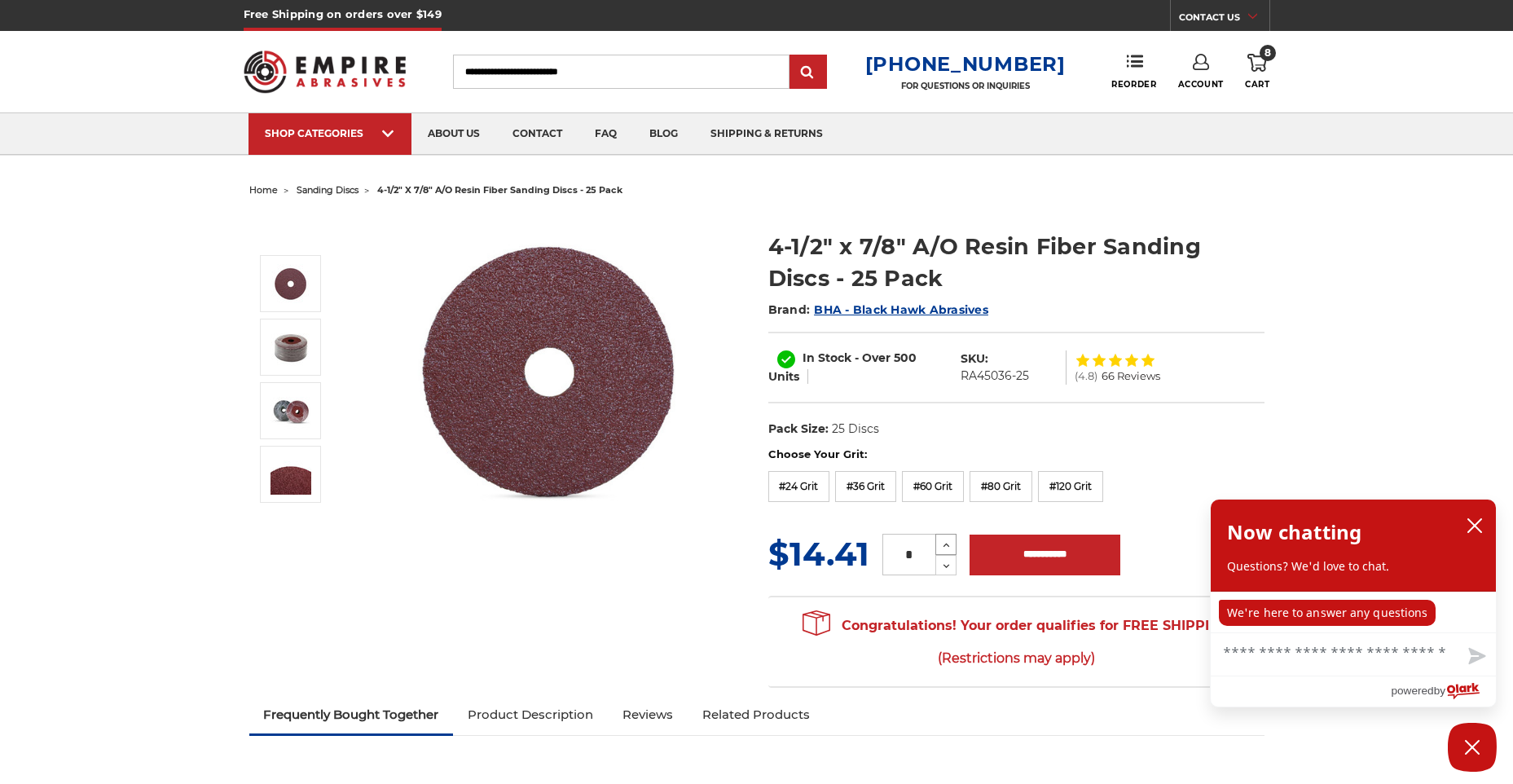
click at [949, 541] on icon at bounding box center [946, 545] width 13 height 14
type input "*"
click at [1043, 563] on input "**********" at bounding box center [1045, 555] width 151 height 41
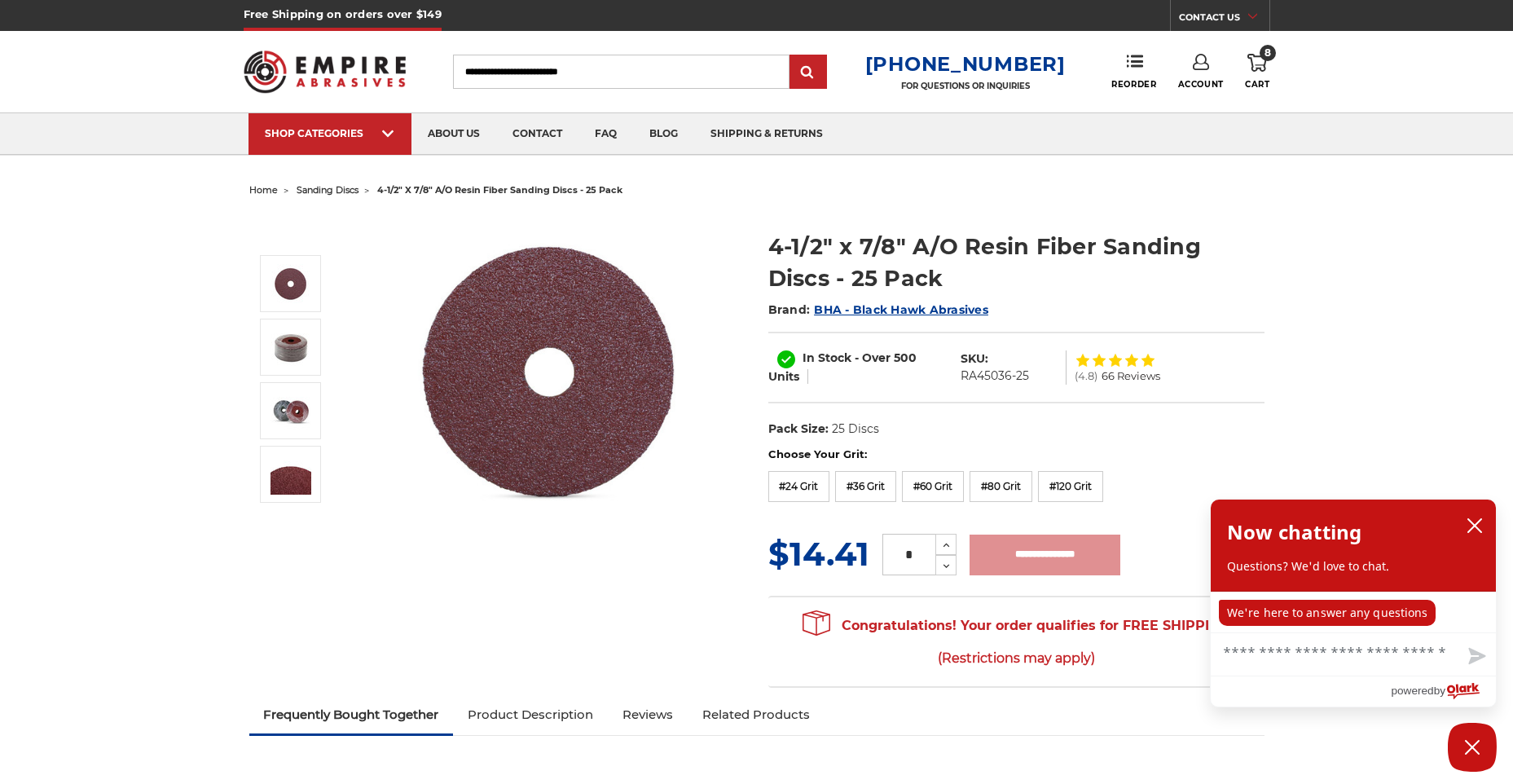
type input "**********"
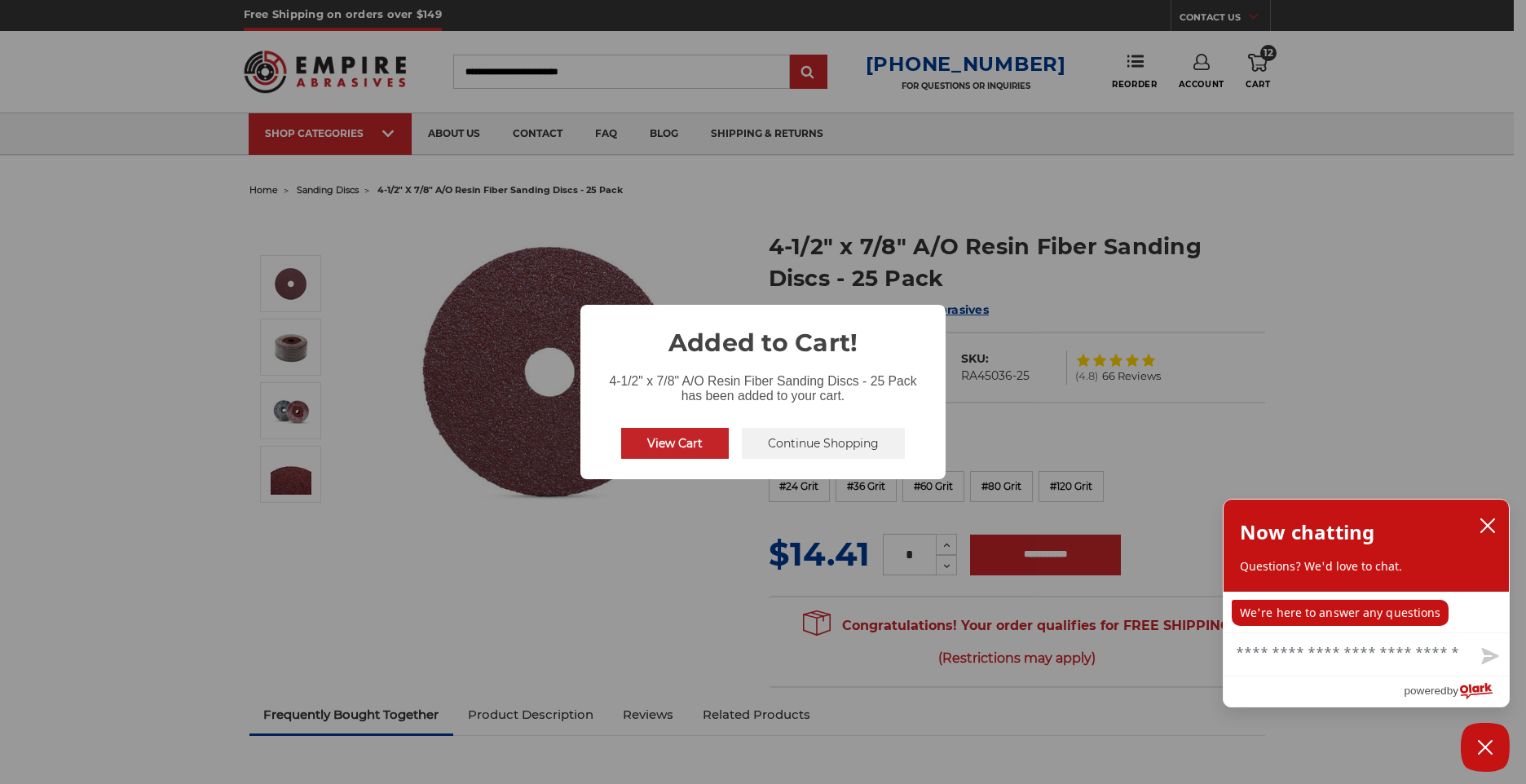
click at [703, 441] on button "View Cart" at bounding box center [674, 443] width 107 height 31
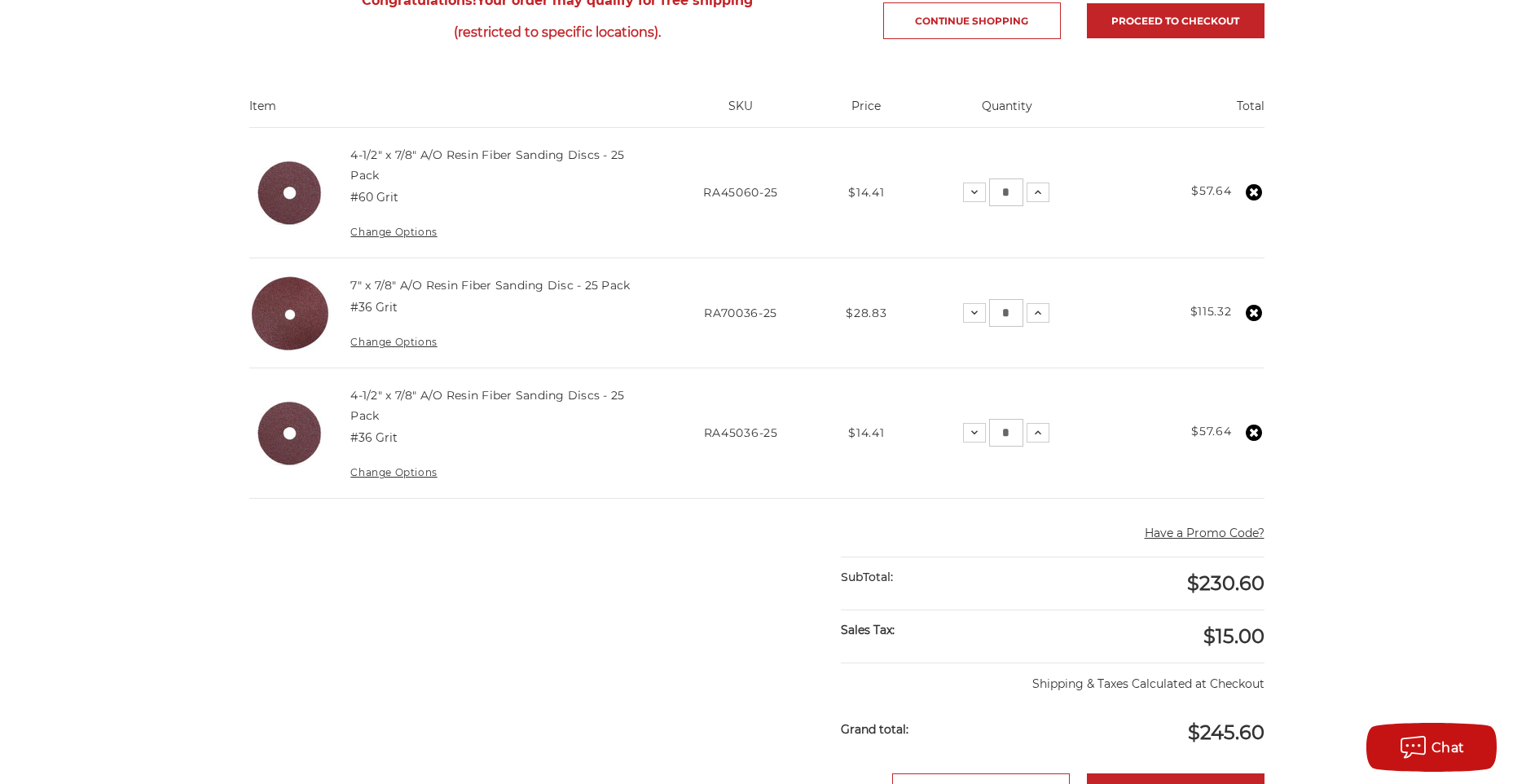
click at [1257, 192] on use at bounding box center [1253, 192] width 16 height 16
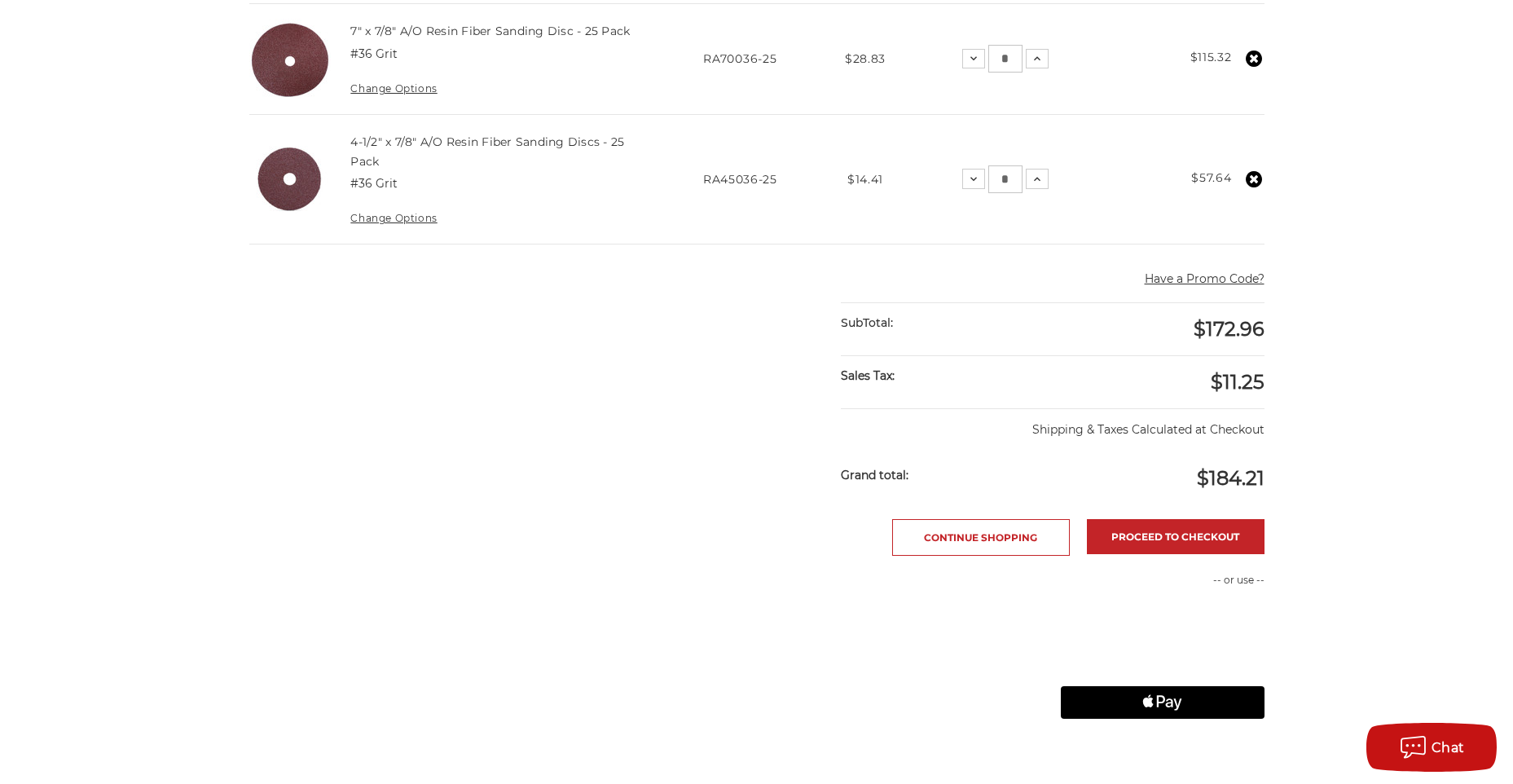
scroll to position [489, 0]
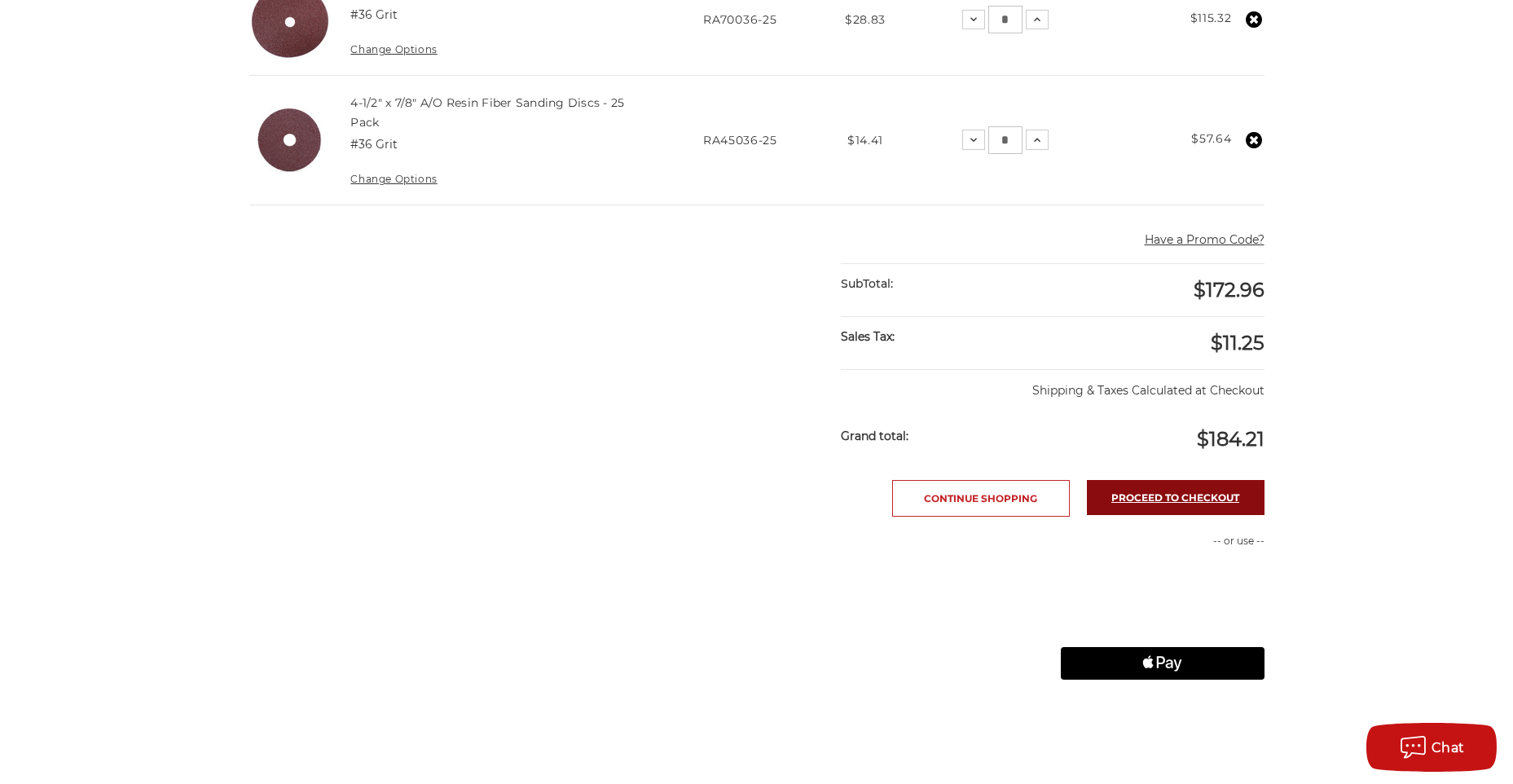
click at [1129, 508] on link "Proceed to checkout" at bounding box center [1176, 497] width 178 height 35
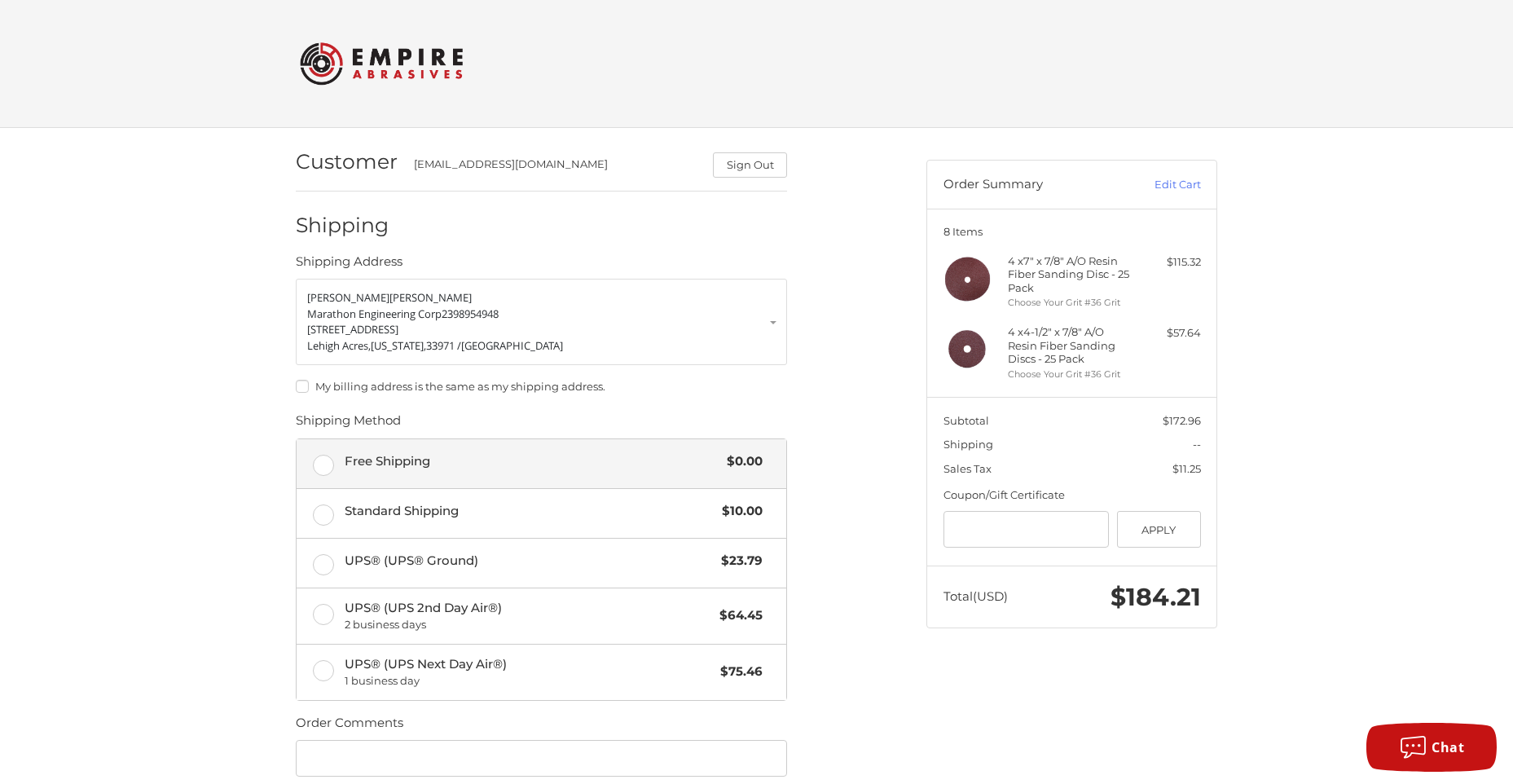
click at [311, 468] on label "Free Shipping $0.00" at bounding box center [541, 463] width 490 height 49
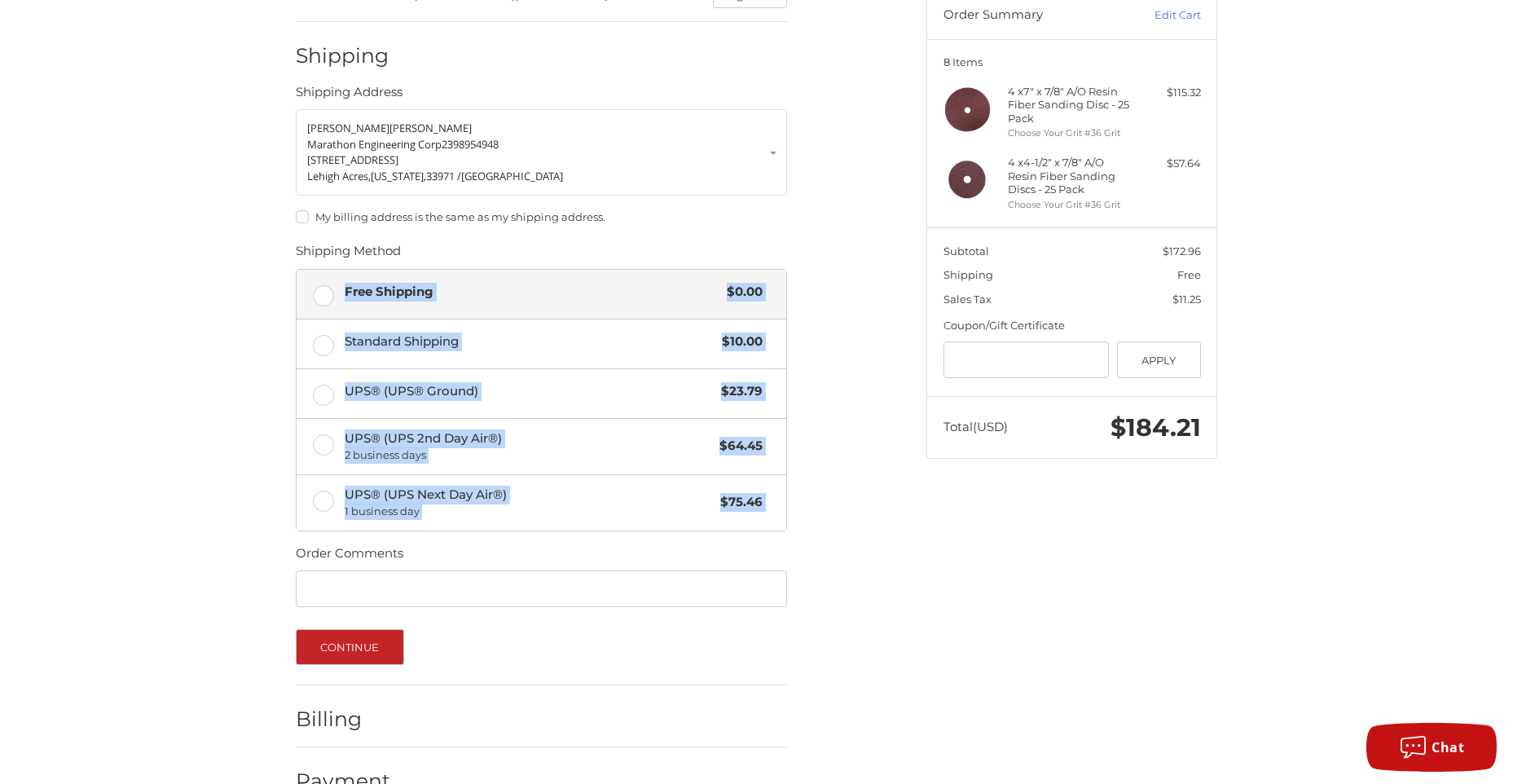
scroll to position [210, 0]
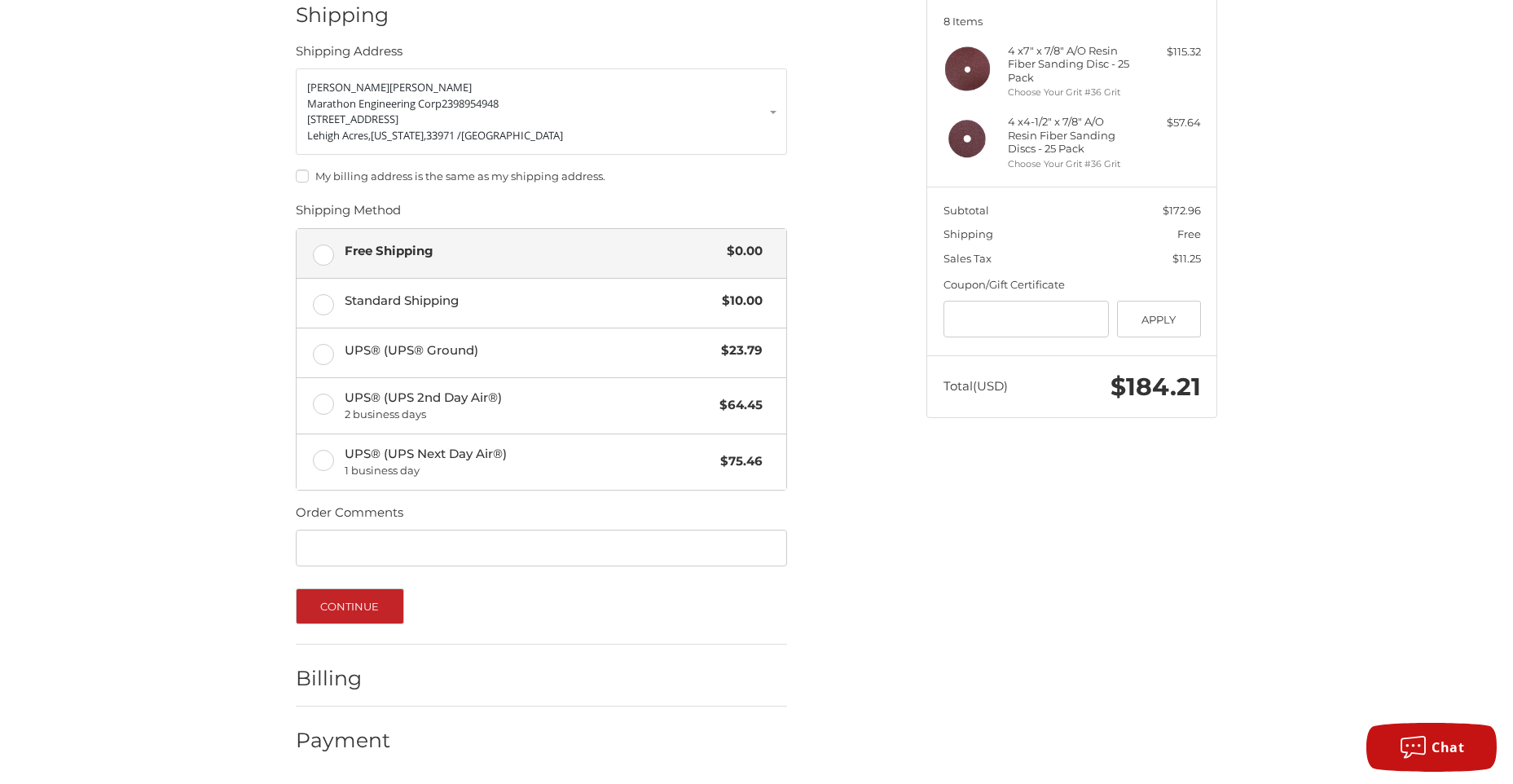
click at [378, 677] on h2 "Billing" at bounding box center [343, 679] width 96 height 25
click at [393, 686] on div "Billing" at bounding box center [541, 678] width 491 height 55
click at [368, 588] on button "Continue" at bounding box center [350, 605] width 108 height 36
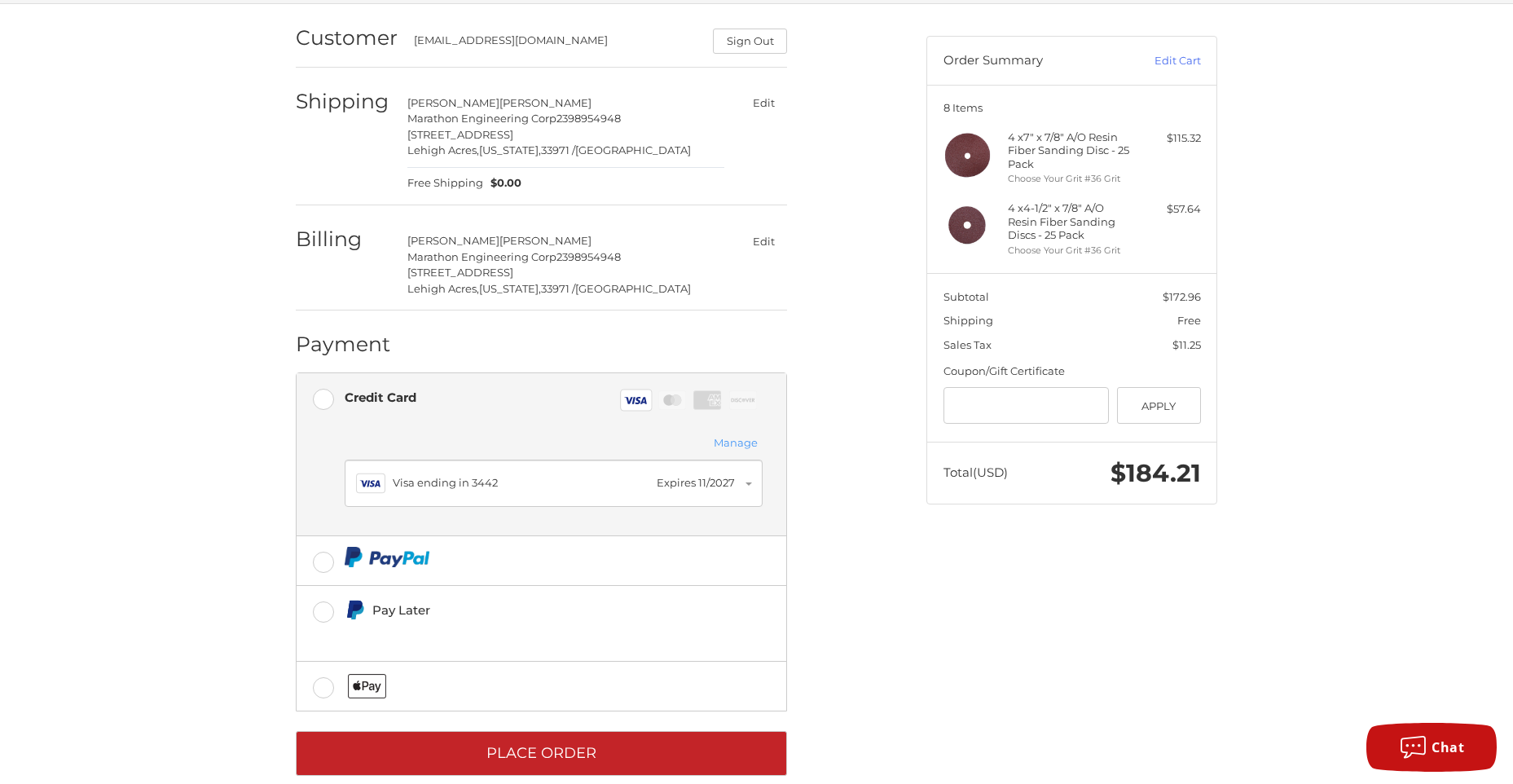
scroll to position [152, 0]
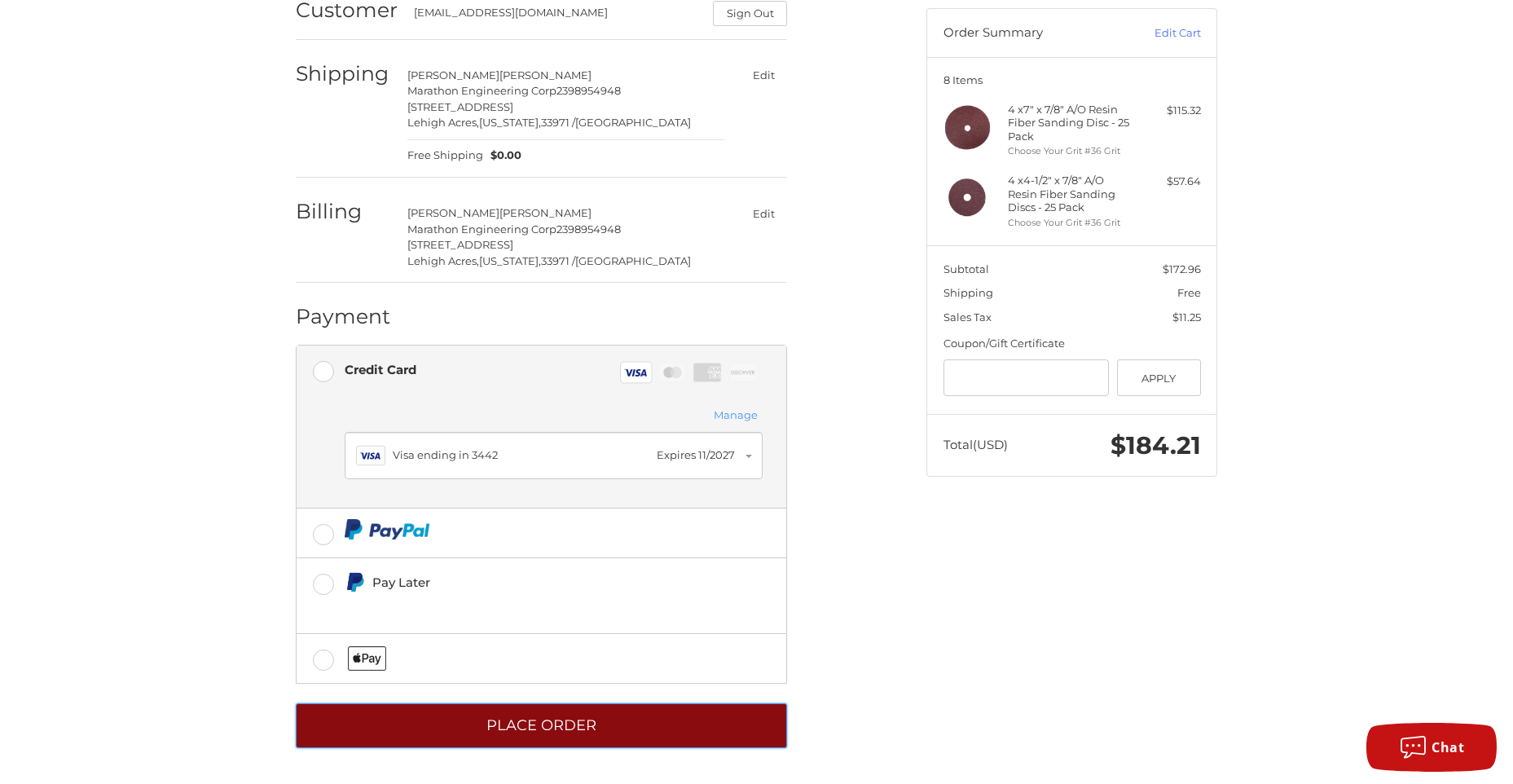
click at [521, 718] on button "Place Order" at bounding box center [541, 725] width 491 height 44
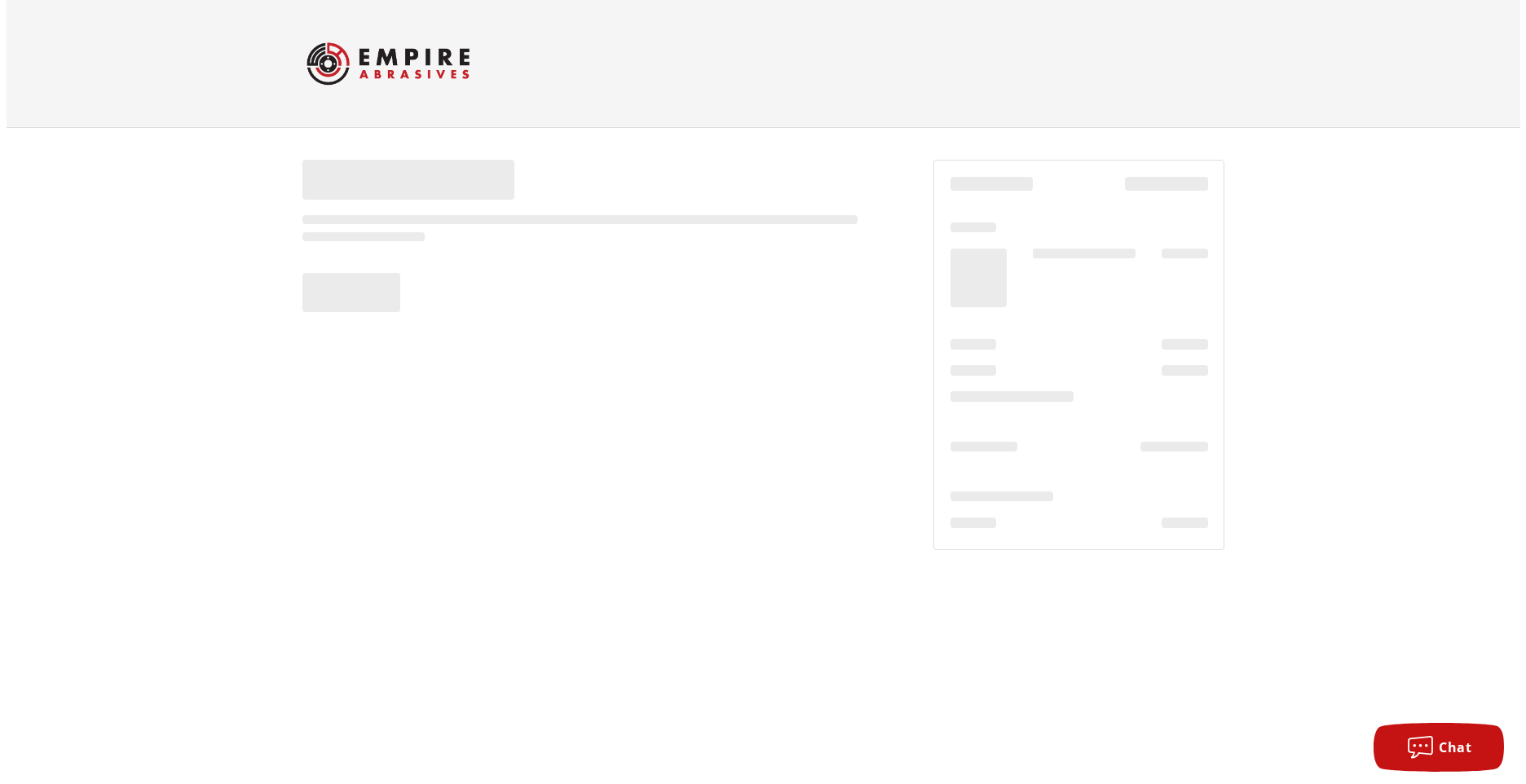
scroll to position [0, 0]
